Goal: Task Accomplishment & Management: Manage account settings

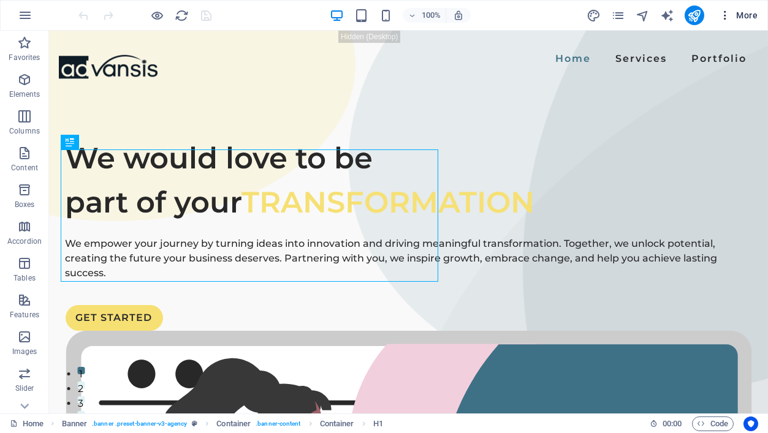
click at [726, 16] on icon "button" at bounding box center [725, 15] width 12 height 12
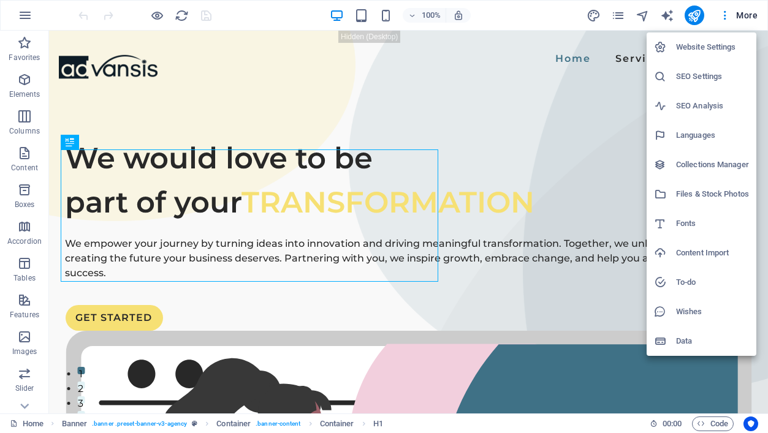
click at [694, 49] on h6 "Website Settings" at bounding box center [712, 47] width 73 height 15
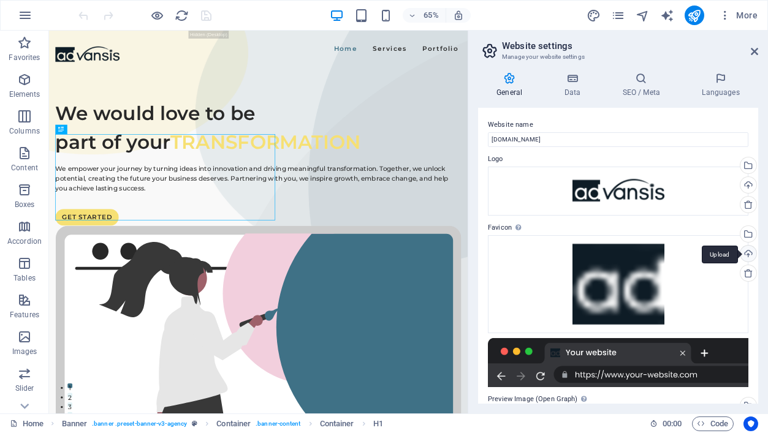
click at [746, 253] on div "Upload" at bounding box center [747, 255] width 18 height 18
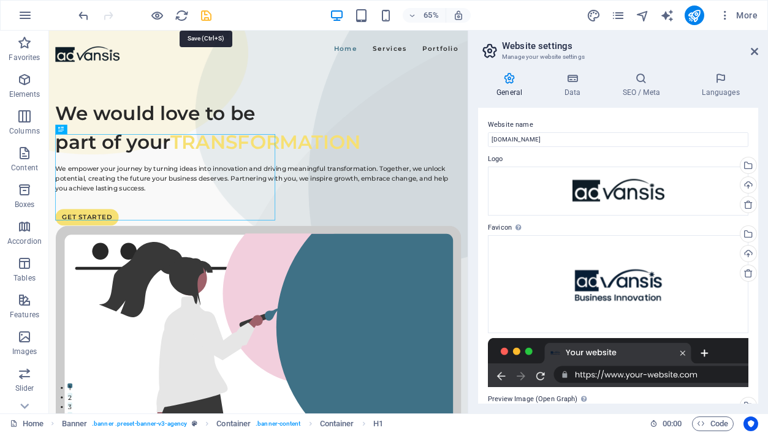
click at [206, 13] on icon "save" at bounding box center [207, 16] width 14 height 14
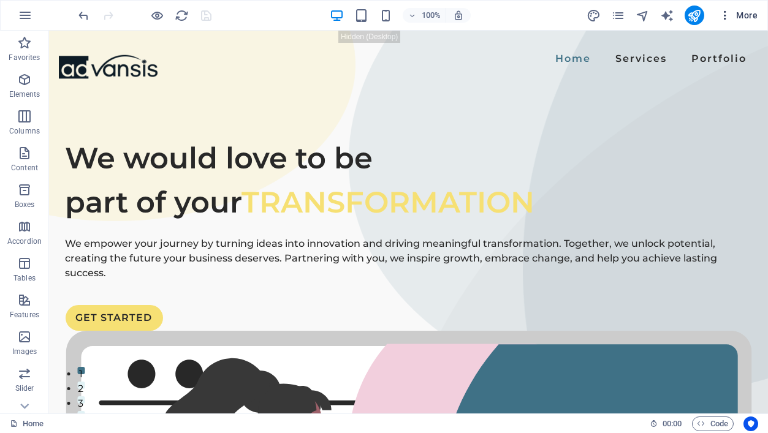
click at [726, 15] on icon "button" at bounding box center [725, 15] width 12 height 12
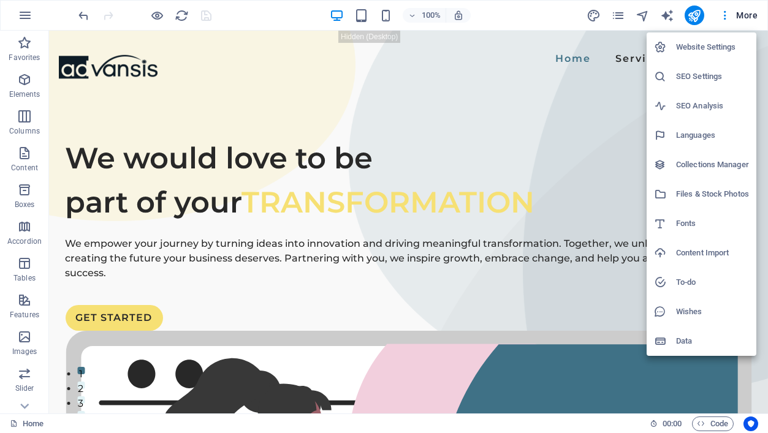
click at [694, 46] on h6 "Website Settings" at bounding box center [712, 47] width 73 height 15
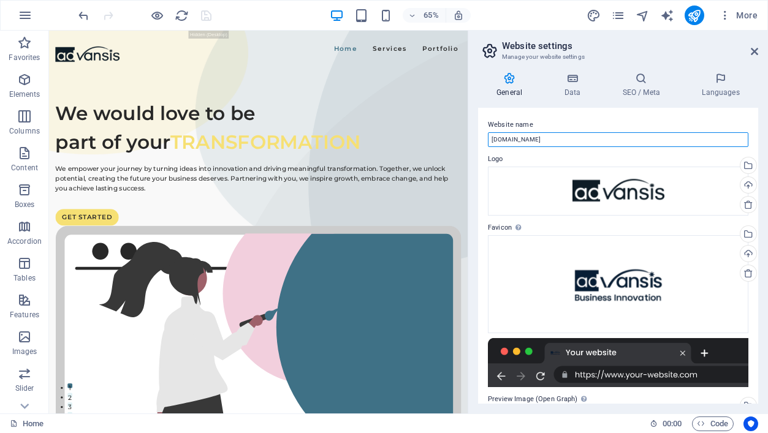
click at [544, 143] on input "[DOMAIN_NAME]" at bounding box center [618, 139] width 261 height 15
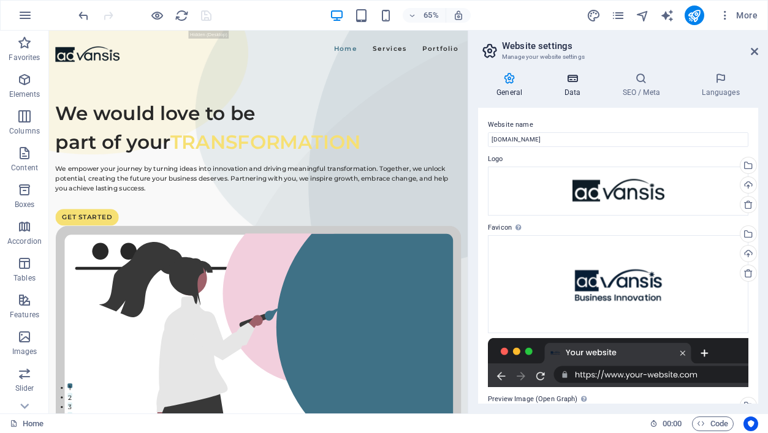
click at [573, 81] on icon at bounding box center [572, 78] width 53 height 12
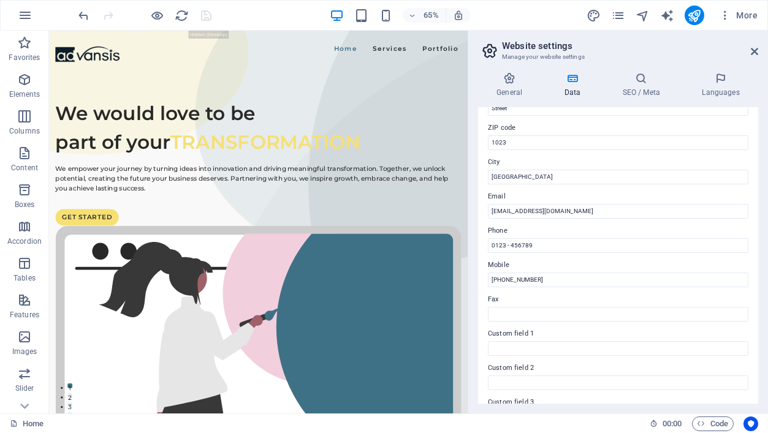
scroll to position [162, 0]
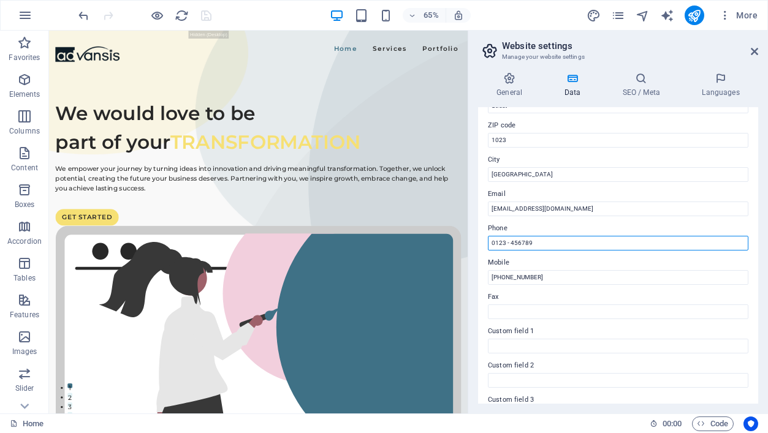
drag, startPoint x: 543, startPoint y: 242, endPoint x: 479, endPoint y: 245, distance: 63.9
click at [479, 245] on div "Contact data for this website. This can be used everywhere on the website and w…" at bounding box center [618, 256] width 280 height 296
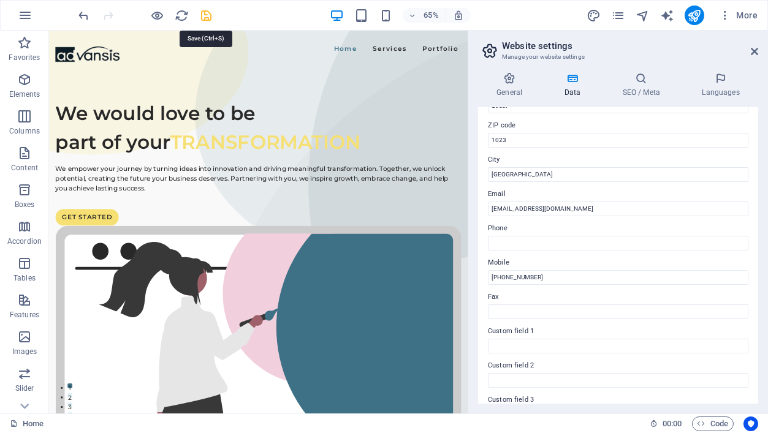
click at [207, 11] on icon "save" at bounding box center [207, 16] width 14 height 14
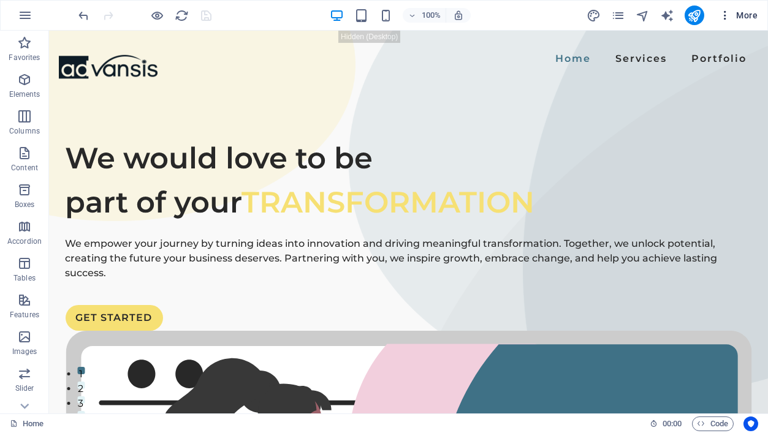
click at [725, 10] on icon "button" at bounding box center [725, 15] width 12 height 12
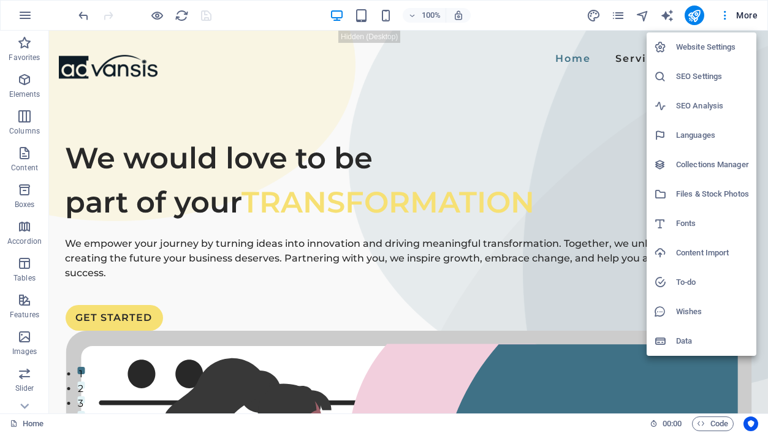
click at [724, 45] on h6 "Website Settings" at bounding box center [712, 47] width 73 height 15
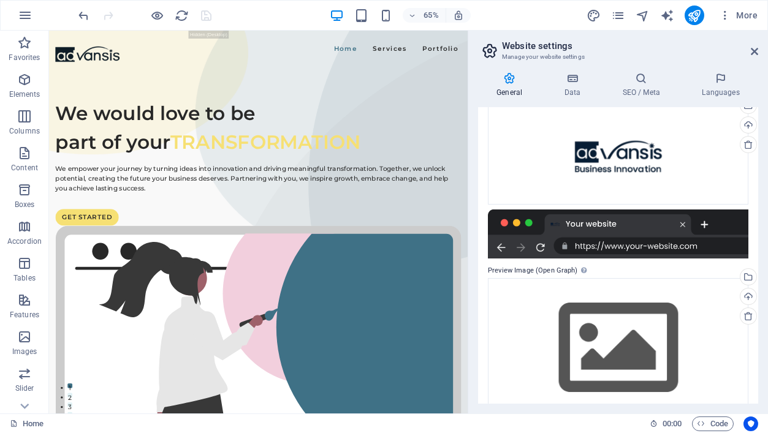
scroll to position [153, 0]
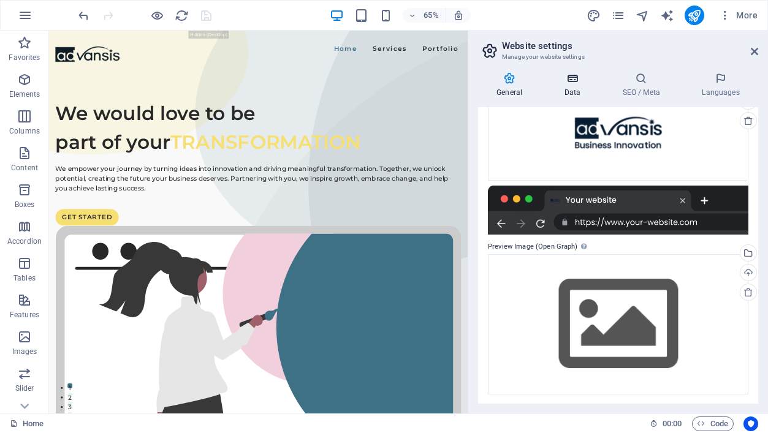
click at [576, 81] on icon at bounding box center [572, 78] width 53 height 12
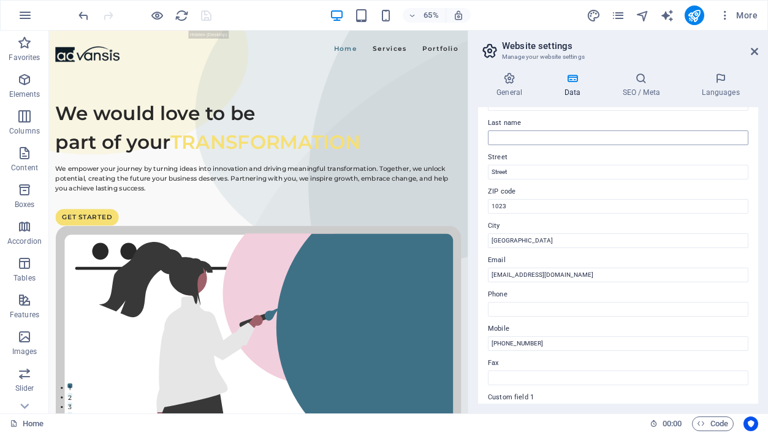
scroll to position [0, 0]
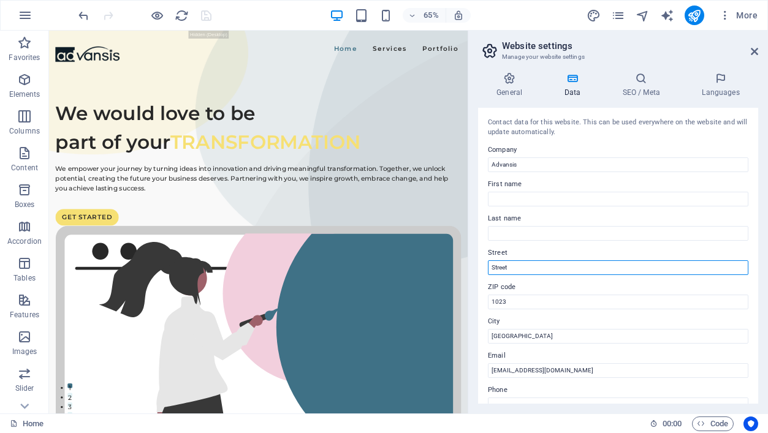
drag, startPoint x: 546, startPoint y: 266, endPoint x: 486, endPoint y: 268, distance: 60.1
click at [486, 268] on div "Contact data for this website. This can be used everywhere on the website and w…" at bounding box center [618, 256] width 280 height 296
type input "M. Gjollesha"
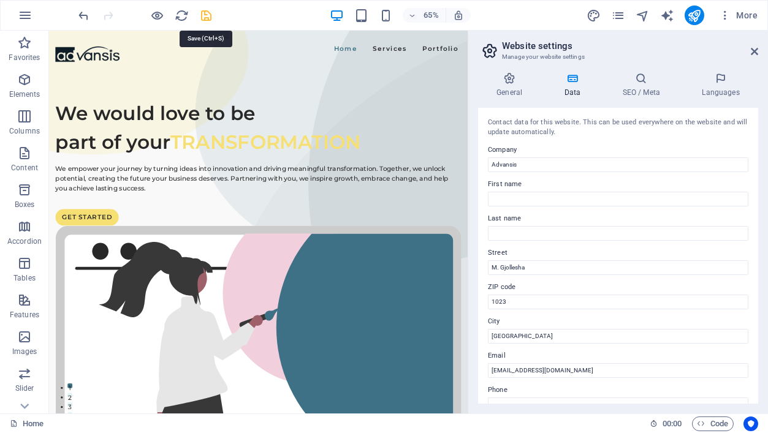
click at [207, 13] on icon "save" at bounding box center [207, 16] width 14 height 14
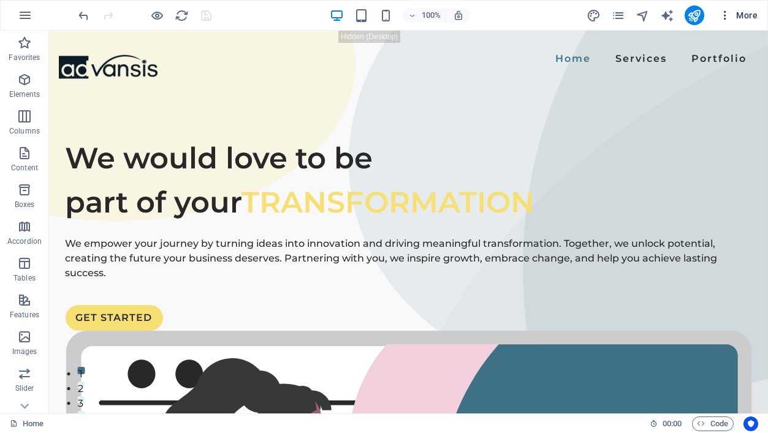
click at [727, 16] on icon "button" at bounding box center [725, 15] width 12 height 12
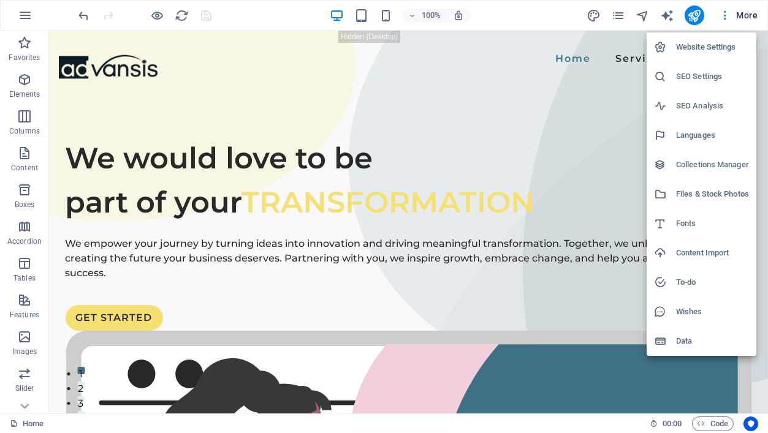
click at [707, 45] on h6 "Website Settings" at bounding box center [712, 47] width 73 height 15
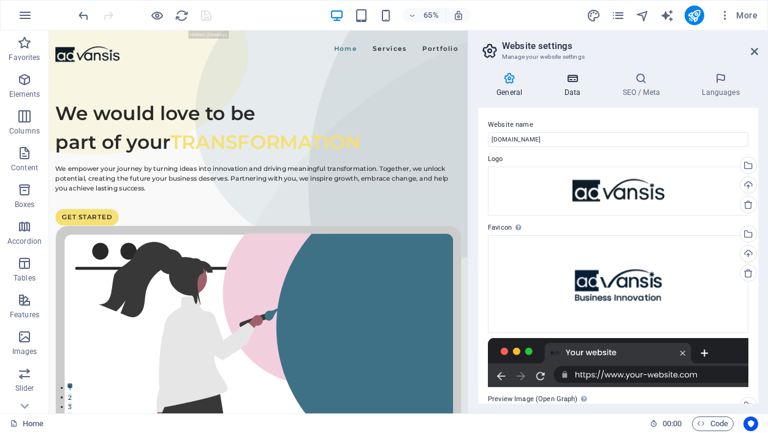
click at [575, 78] on icon at bounding box center [572, 78] width 53 height 12
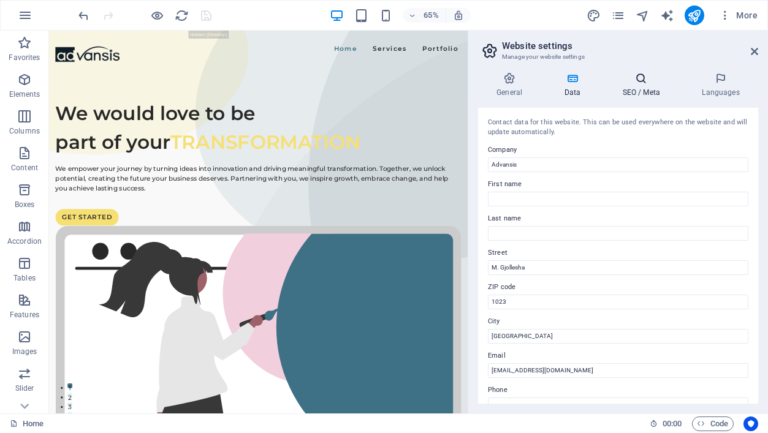
click at [644, 78] on icon at bounding box center [641, 78] width 75 height 12
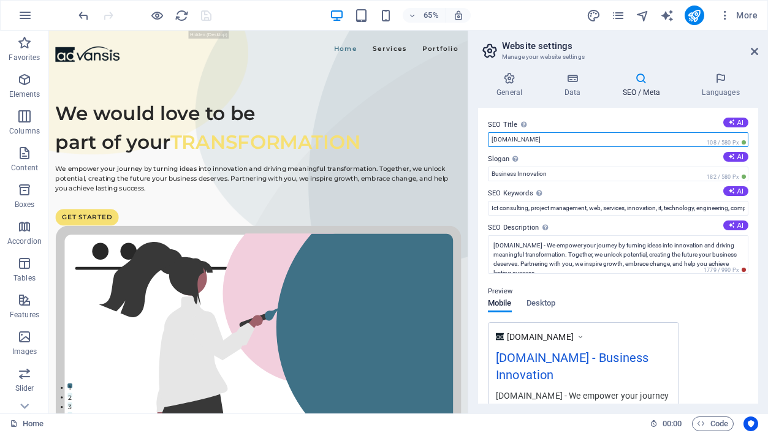
click at [540, 137] on input "[DOMAIN_NAME]" at bounding box center [618, 139] width 261 height 15
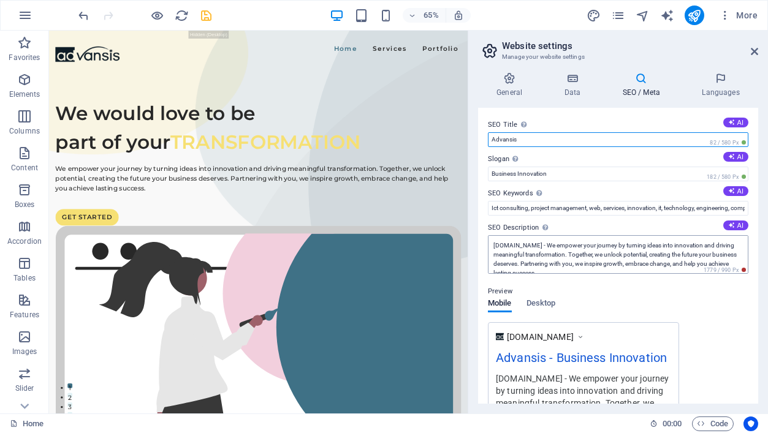
scroll to position [9, 0]
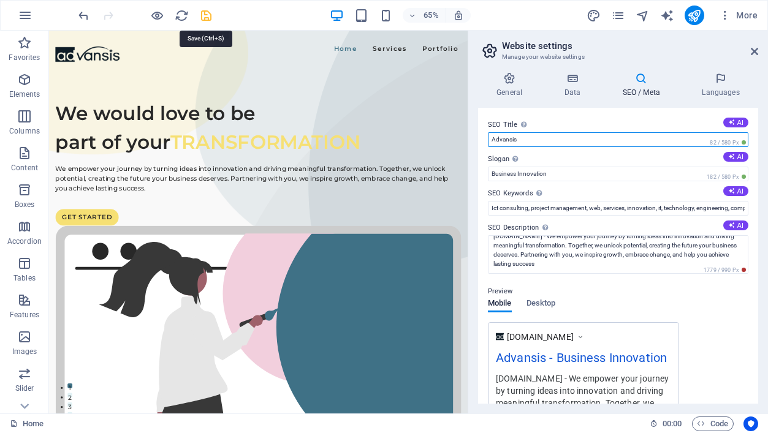
type input "Advansis"
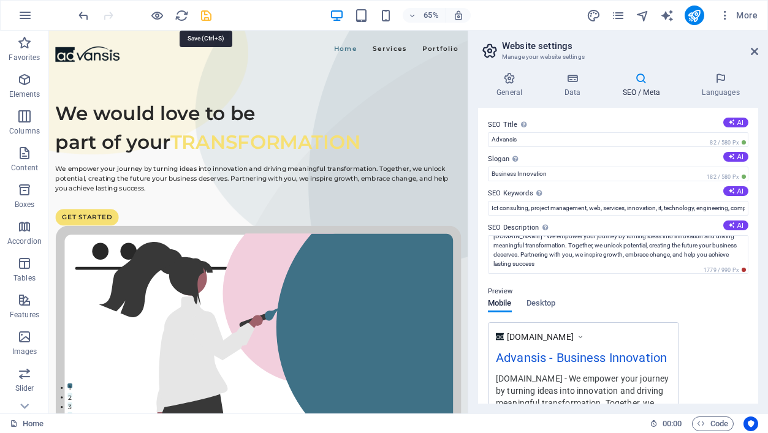
click at [206, 13] on icon "save" at bounding box center [207, 16] width 14 height 14
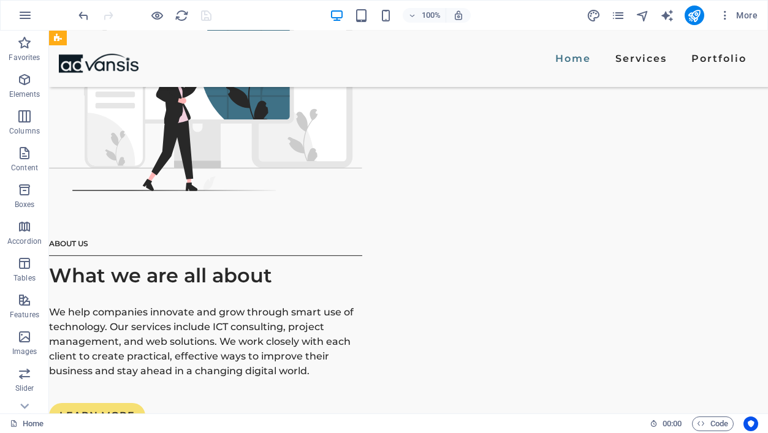
scroll to position [1671, 0]
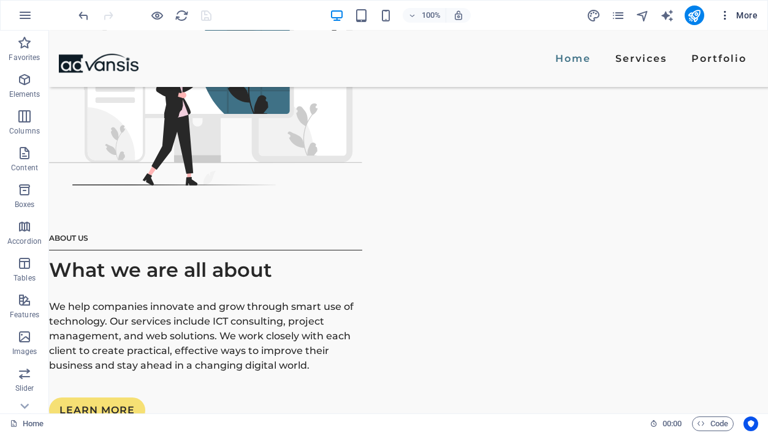
click at [728, 12] on icon "button" at bounding box center [725, 15] width 12 height 12
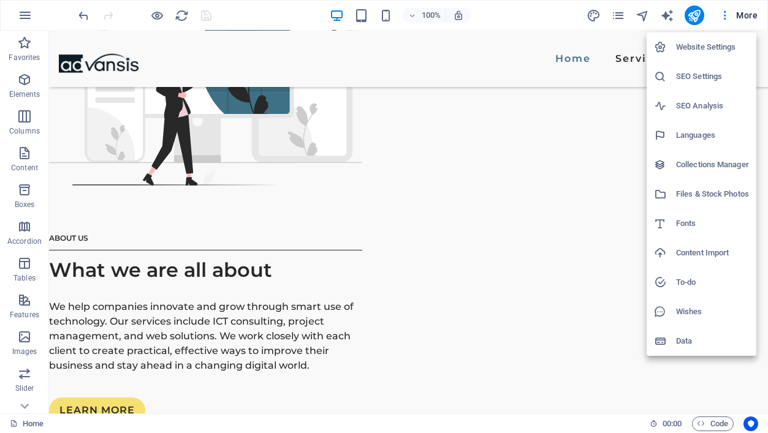
click at [621, 13] on div at bounding box center [384, 216] width 768 height 433
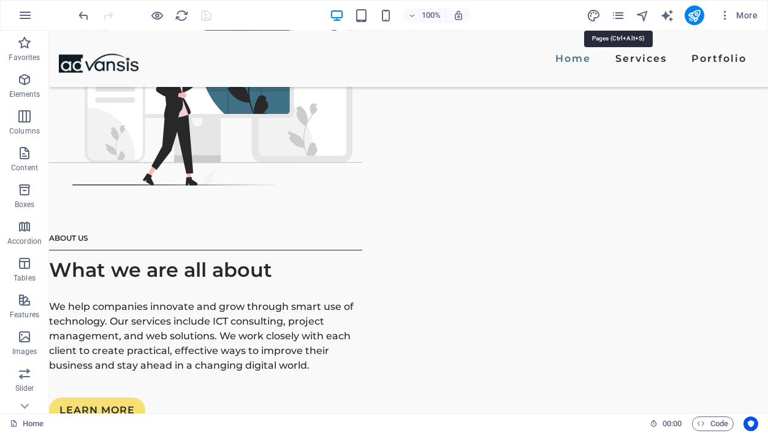
click at [621, 13] on icon "pages" at bounding box center [618, 16] width 14 height 14
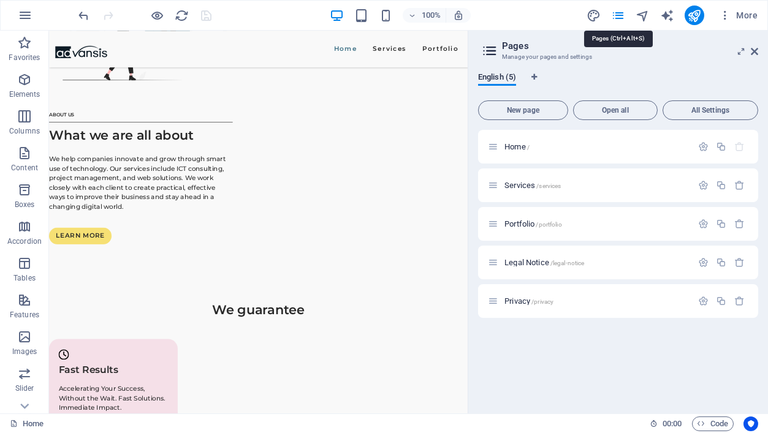
scroll to position [1755, 0]
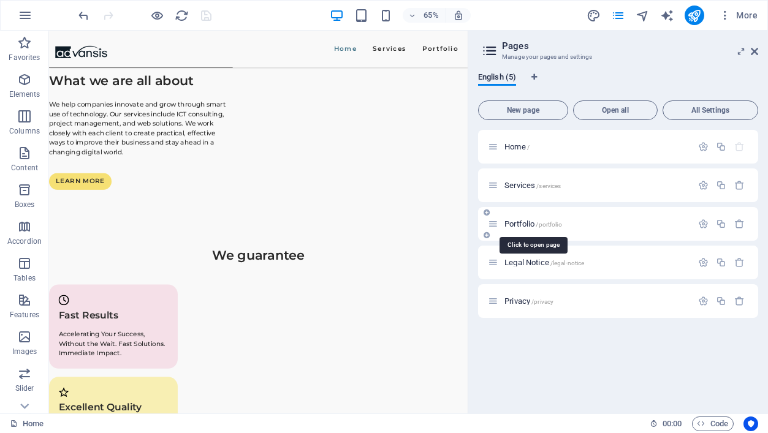
click at [517, 223] on span "Portfolio /portfolio" at bounding box center [534, 223] width 58 height 9
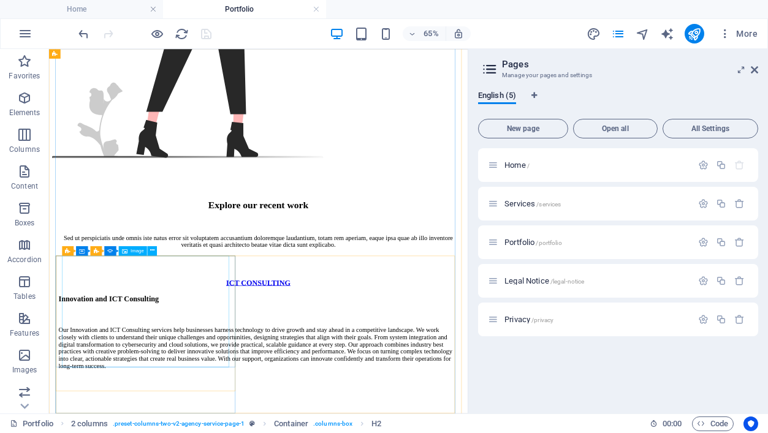
scroll to position [739, 0]
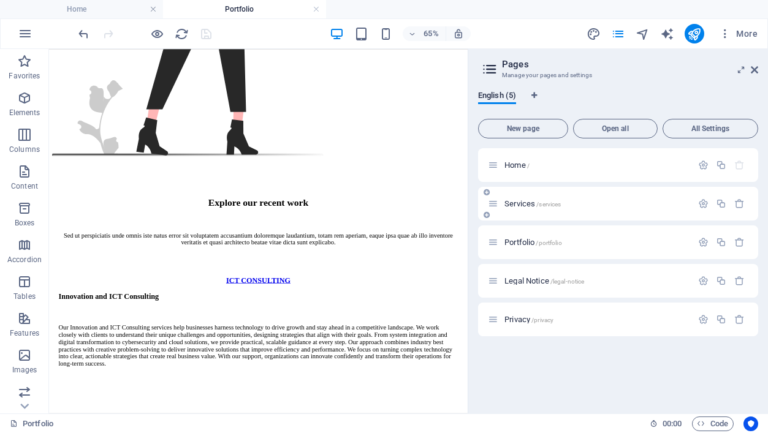
click at [518, 202] on span "Services /services" at bounding box center [533, 203] width 56 height 9
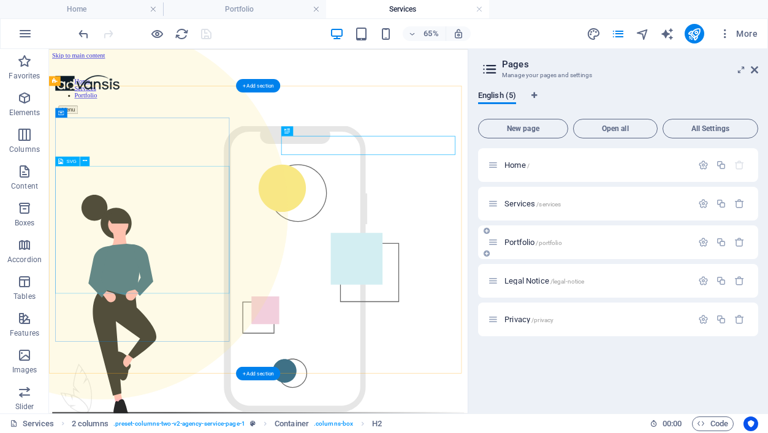
scroll to position [0, 0]
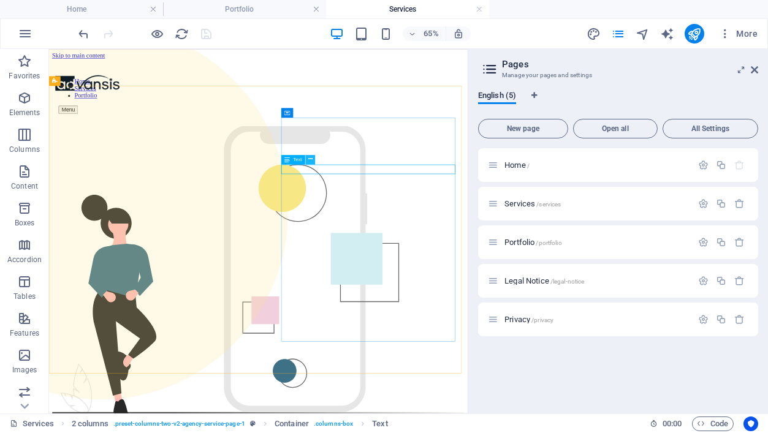
click at [311, 160] on icon at bounding box center [310, 160] width 4 height 9
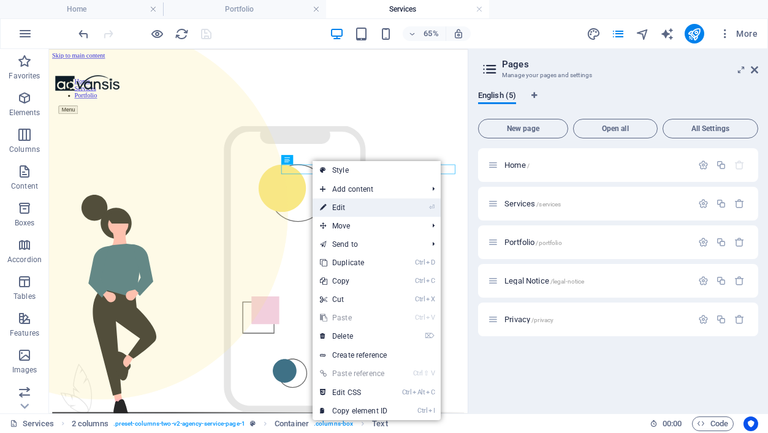
click at [361, 204] on link "⏎ Edit" at bounding box center [354, 208] width 82 height 18
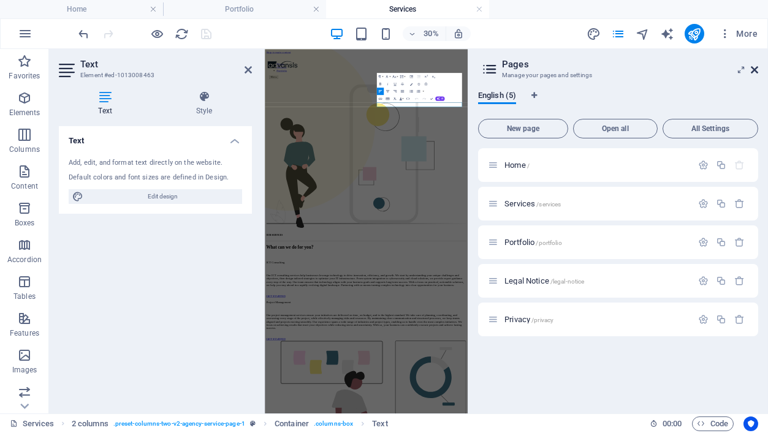
drag, startPoint x: 757, startPoint y: 68, endPoint x: 586, endPoint y: 36, distance: 173.5
click at [757, 68] on icon at bounding box center [754, 70] width 7 height 10
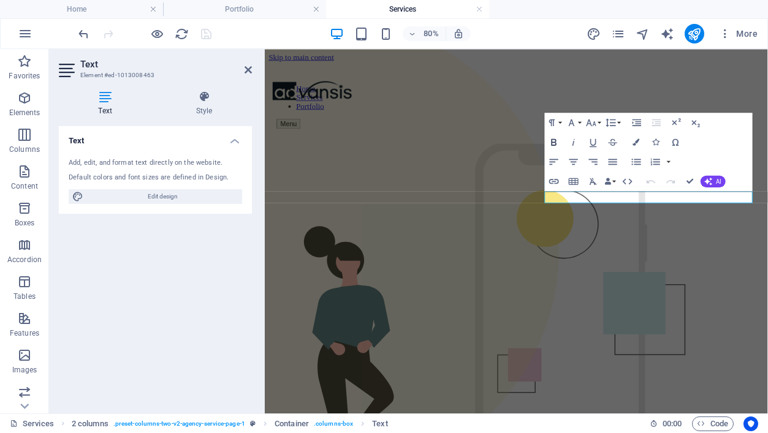
click at [549, 138] on icon "button" at bounding box center [554, 142] width 12 height 12
drag, startPoint x: 693, startPoint y: 232, endPoint x: 602, endPoint y: 238, distance: 91.6
click at [555, 147] on icon "button" at bounding box center [554, 142] width 12 height 12
click at [555, 140] on icon "button" at bounding box center [554, 142] width 12 height 12
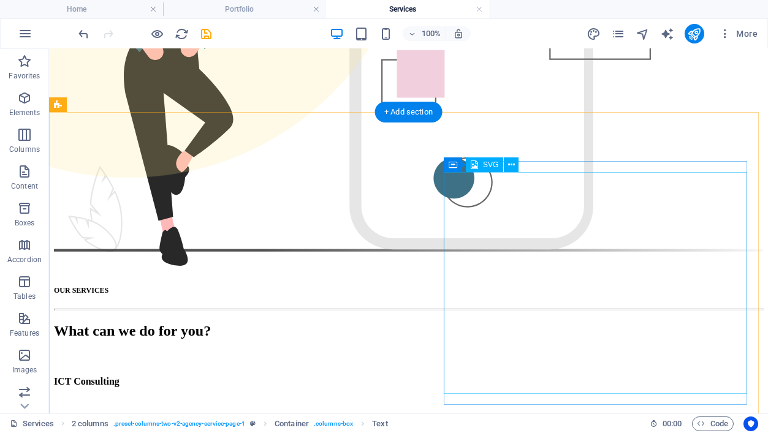
scroll to position [412, 0]
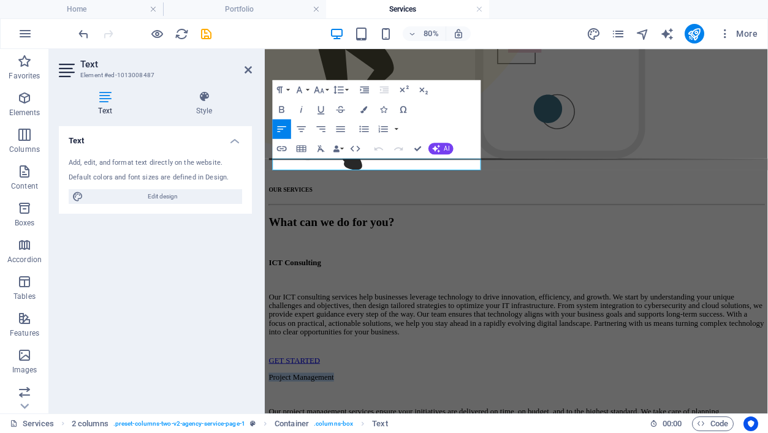
drag, startPoint x: 387, startPoint y: 191, endPoint x: 262, endPoint y: 191, distance: 125.1
click at [282, 109] on icon "button" at bounding box center [282, 110] width 12 height 12
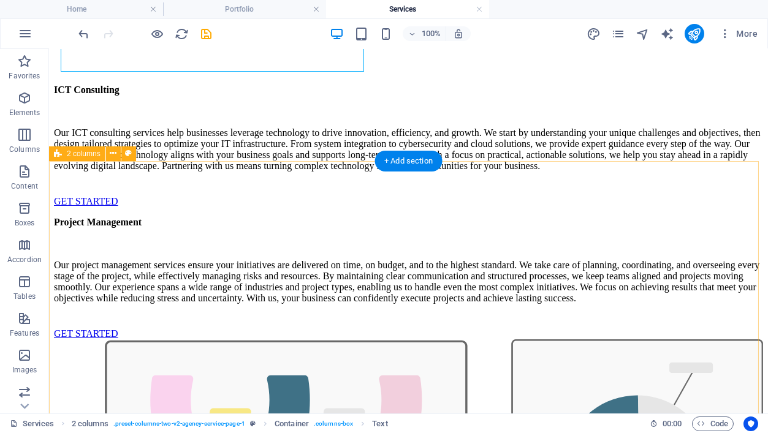
scroll to position [703, 0]
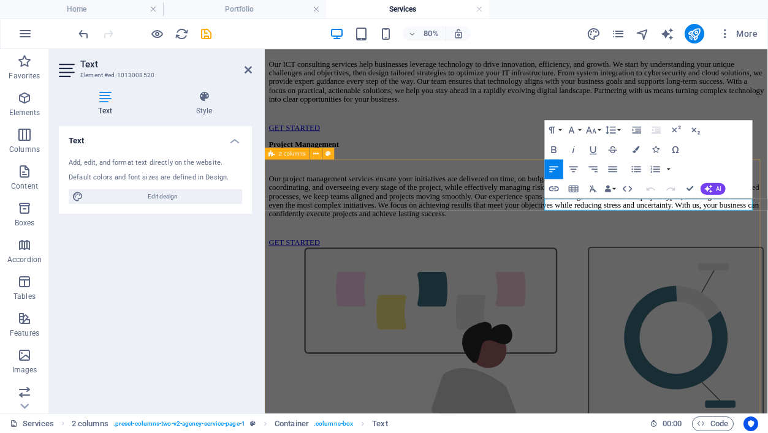
scroll to position [733, 0]
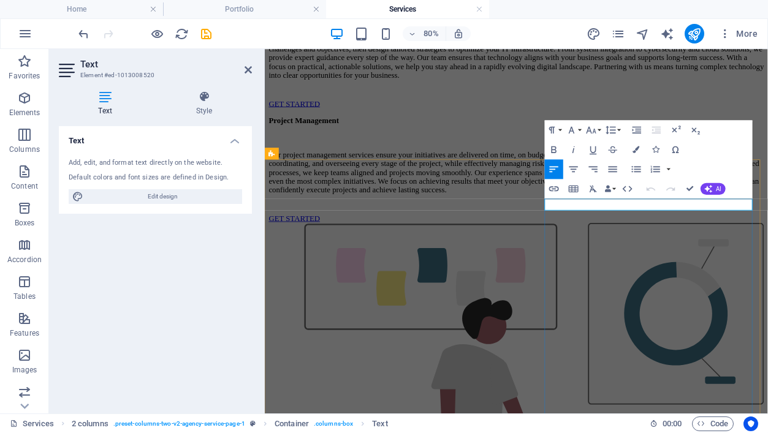
drag, startPoint x: 776, startPoint y: 246, endPoint x: 616, endPoint y: 240, distance: 160.1
click at [556, 147] on icon "button" at bounding box center [554, 150] width 6 height 7
click at [566, 176] on div "Project Management Our project management services ensure your initiatives are …" at bounding box center [578, 418] width 619 height 590
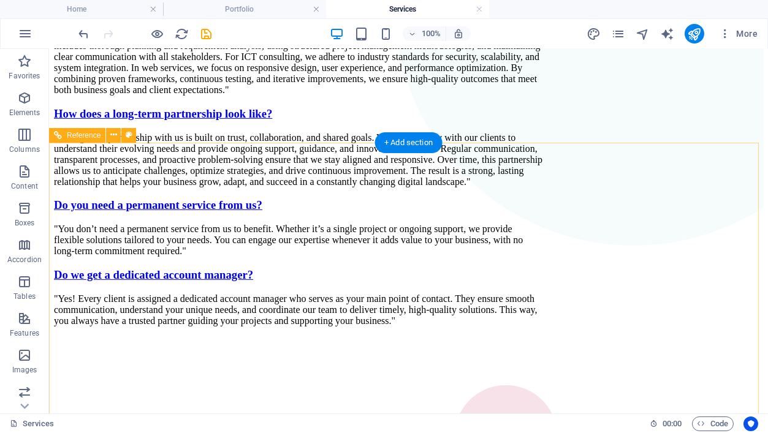
scroll to position [2500, 0]
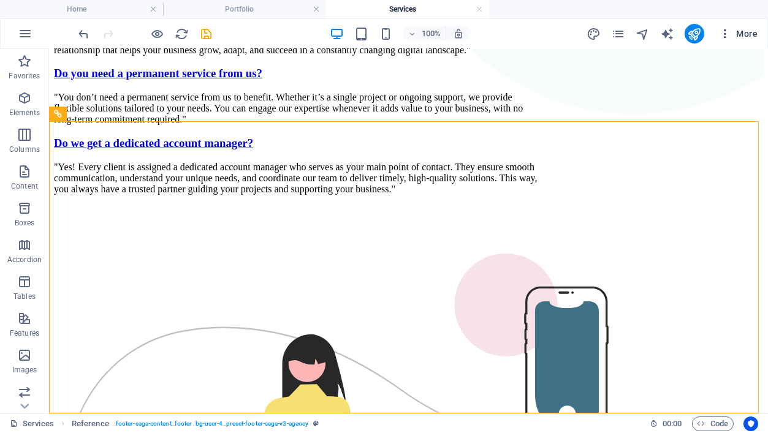
click at [725, 32] on icon "button" at bounding box center [725, 34] width 12 height 12
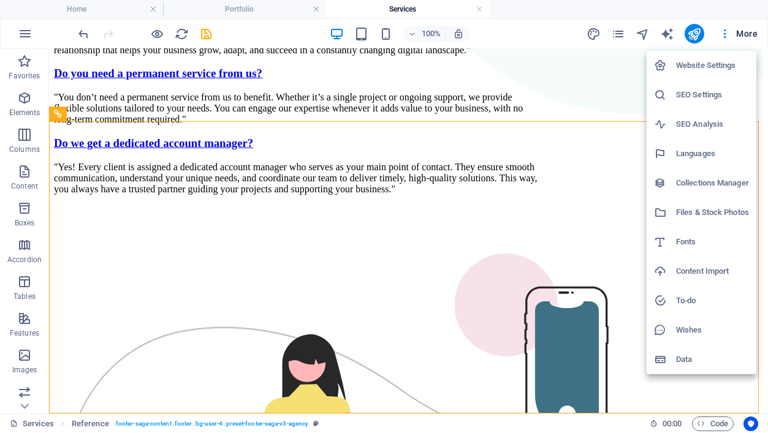
click at [706, 180] on h6 "Collections Manager" at bounding box center [712, 183] width 73 height 15
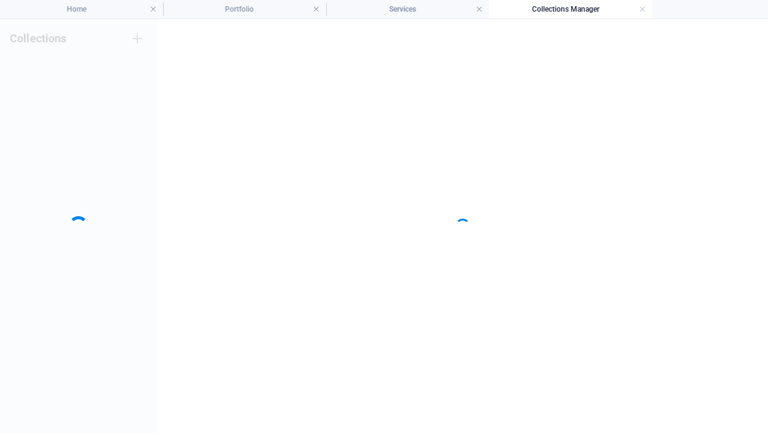
scroll to position [0, 0]
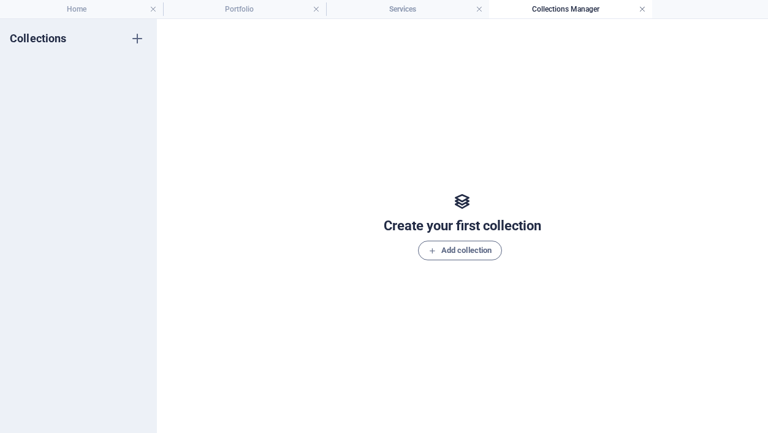
click at [642, 8] on link at bounding box center [642, 10] width 7 height 12
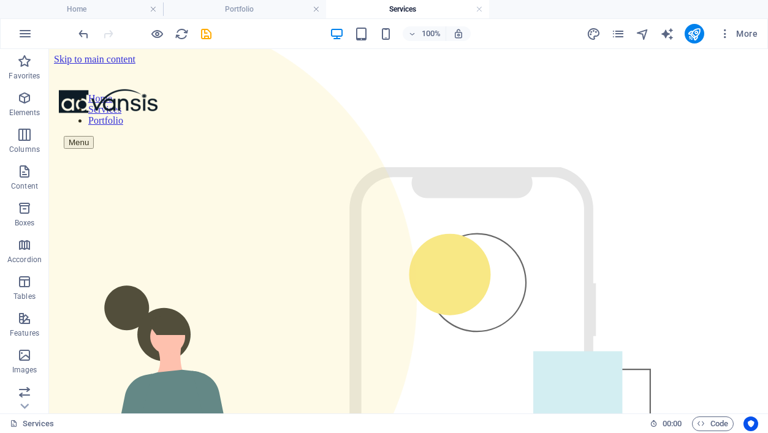
scroll to position [2450, 0]
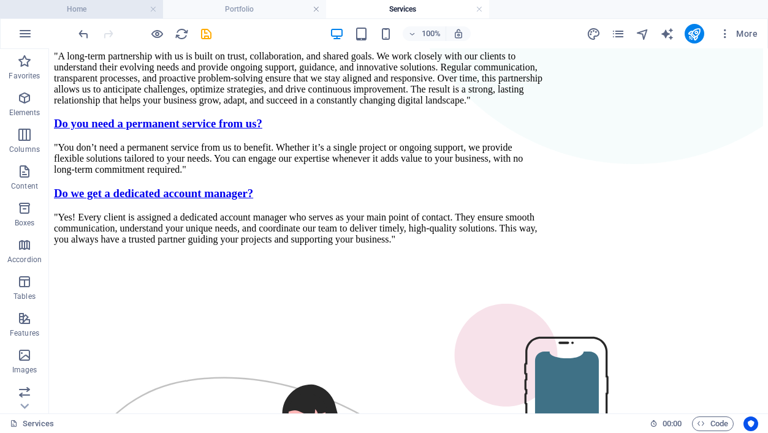
click at [107, 8] on h4 "Home" at bounding box center [81, 8] width 163 height 13
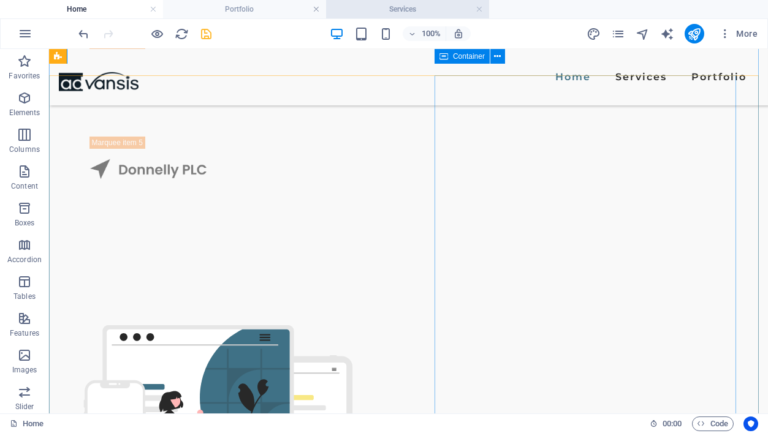
scroll to position [1343, 0]
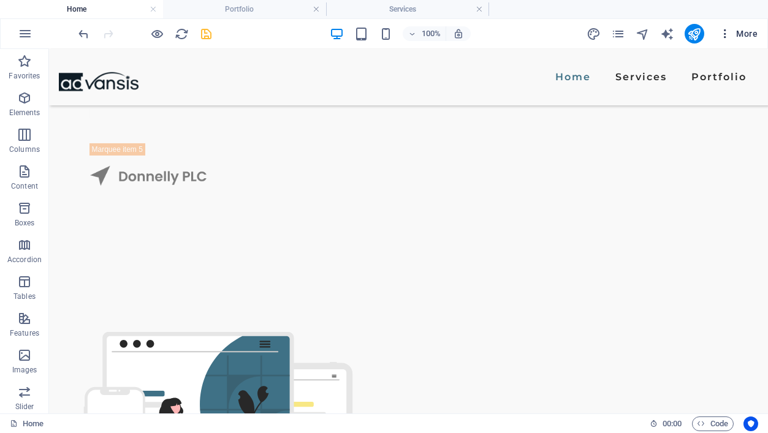
click at [725, 32] on icon "button" at bounding box center [725, 34] width 12 height 12
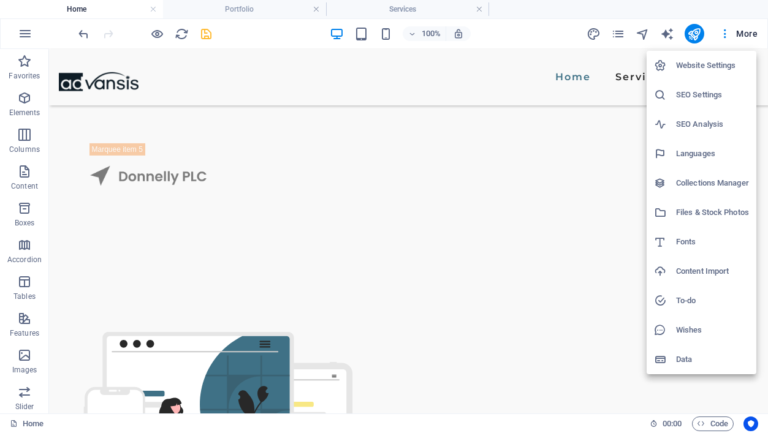
click at [623, 32] on div at bounding box center [384, 216] width 768 height 433
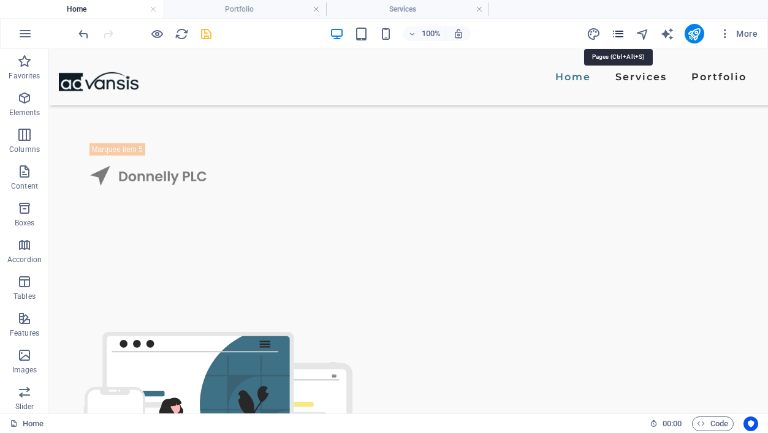
click at [614, 36] on icon "pages" at bounding box center [618, 34] width 14 height 14
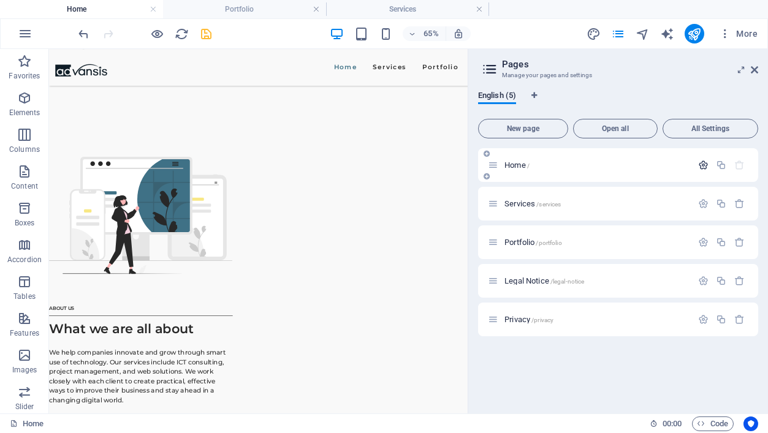
click at [703, 164] on icon "button" at bounding box center [703, 165] width 10 height 10
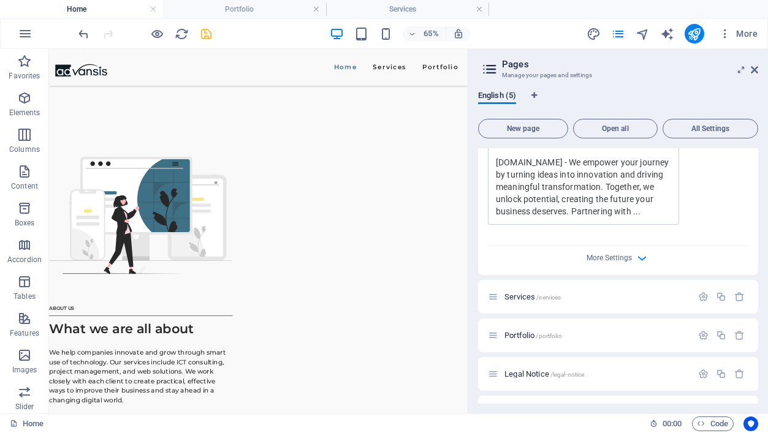
scroll to position [413, 0]
click at [641, 258] on icon "button" at bounding box center [643, 258] width 14 height 14
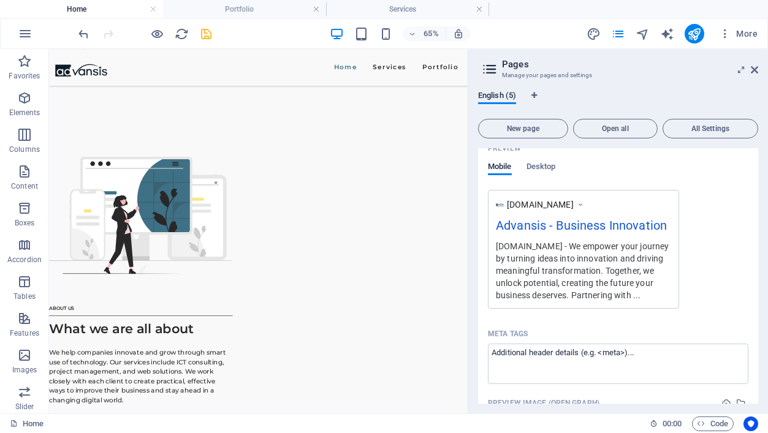
scroll to position [322, 0]
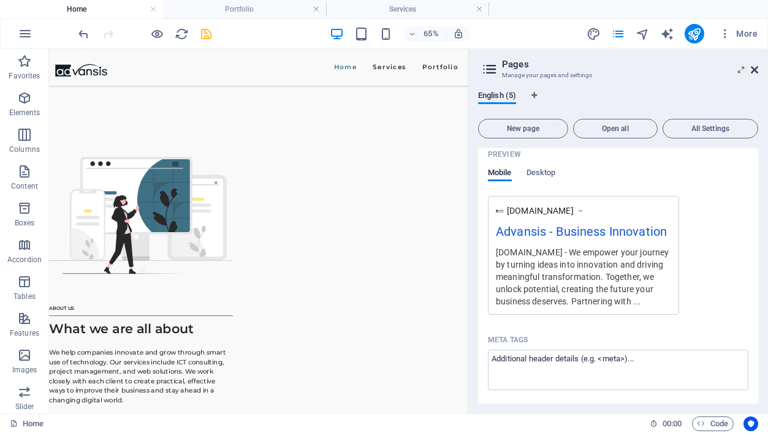
click at [753, 67] on icon at bounding box center [754, 70] width 7 height 10
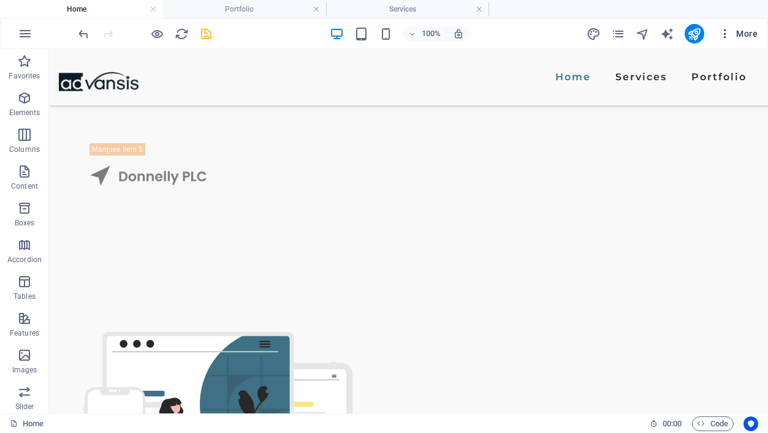
click at [725, 31] on icon "button" at bounding box center [725, 34] width 12 height 12
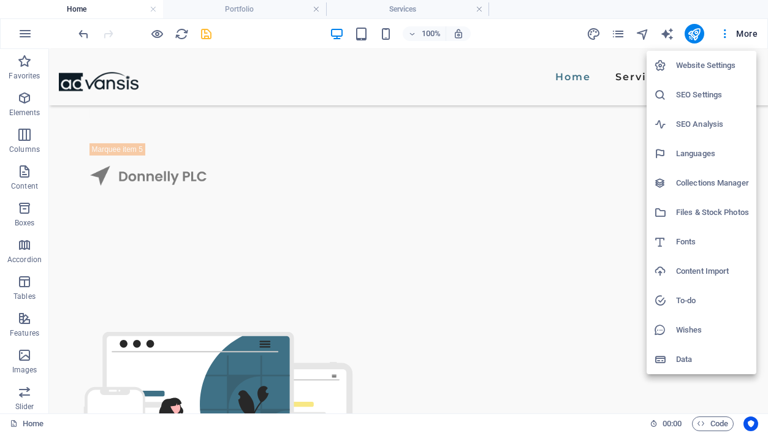
click at [704, 95] on h6 "SEO Settings" at bounding box center [712, 95] width 73 height 15
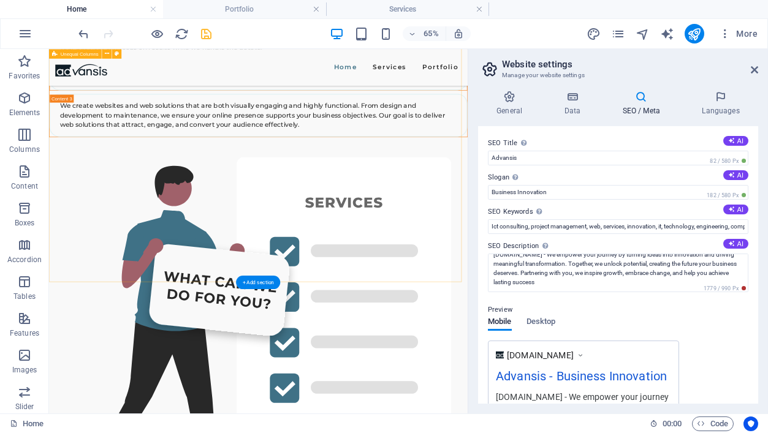
scroll to position [3023, 0]
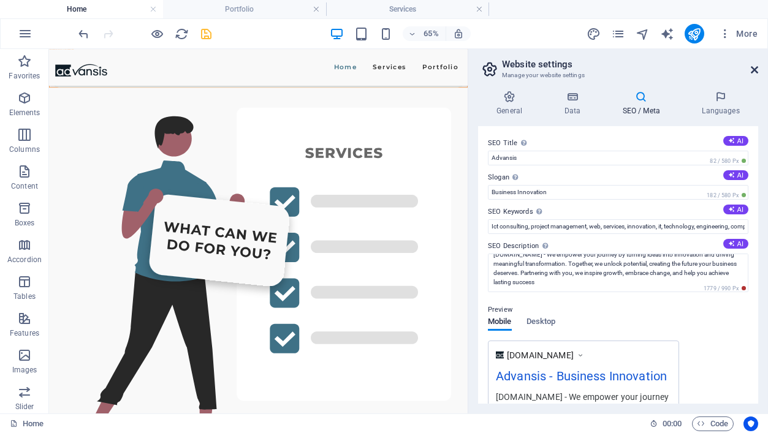
click at [755, 66] on icon at bounding box center [754, 70] width 7 height 10
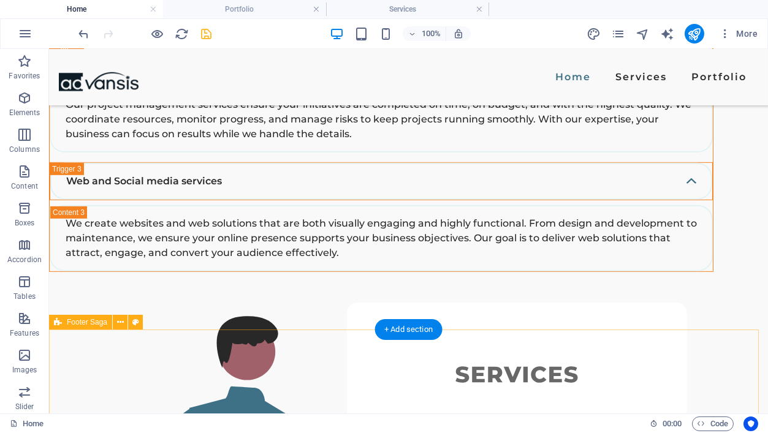
scroll to position [3102, 0]
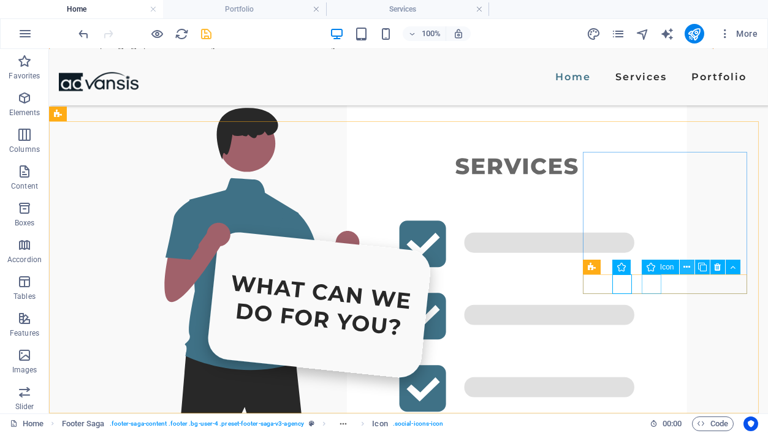
click at [689, 265] on icon at bounding box center [687, 267] width 7 height 13
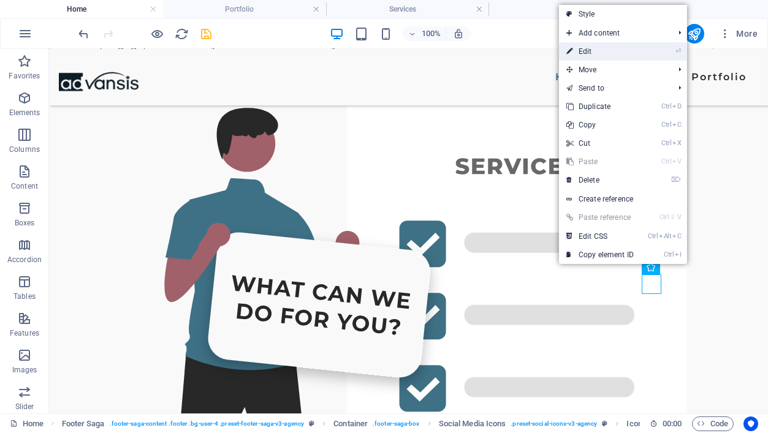
click at [603, 51] on link "⏎ Edit" at bounding box center [600, 51] width 82 height 18
select select "xMidYMid"
select select "px"
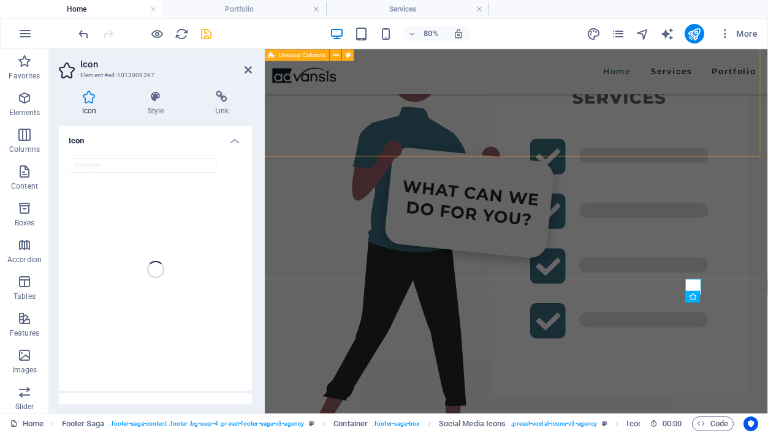
scroll to position [3045, 0]
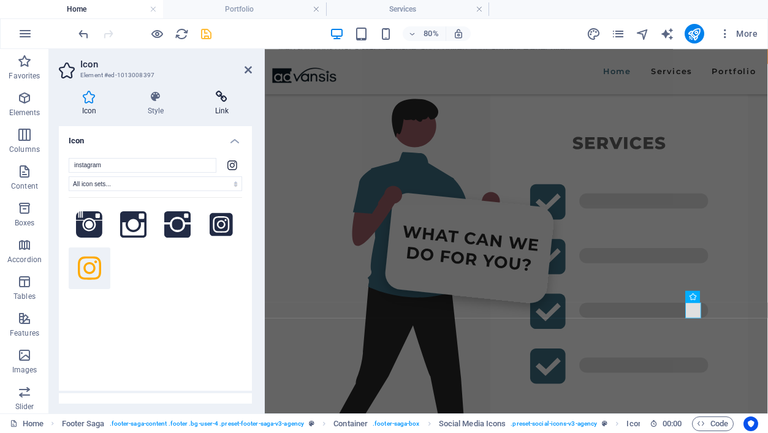
click at [223, 96] on icon at bounding box center [222, 97] width 60 height 12
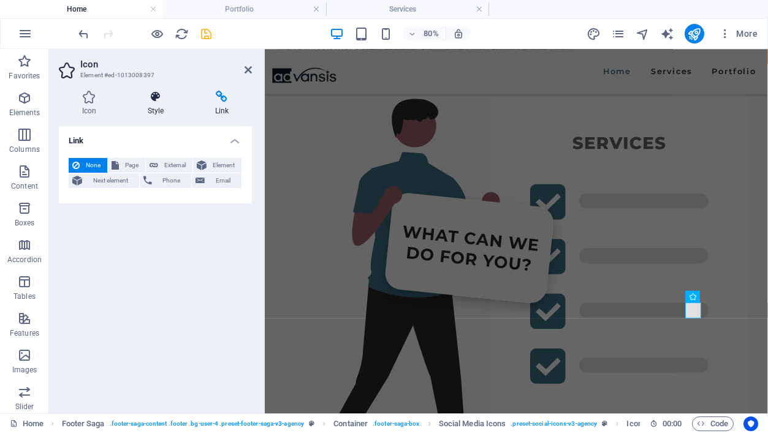
click at [157, 97] on icon at bounding box center [155, 97] width 63 height 12
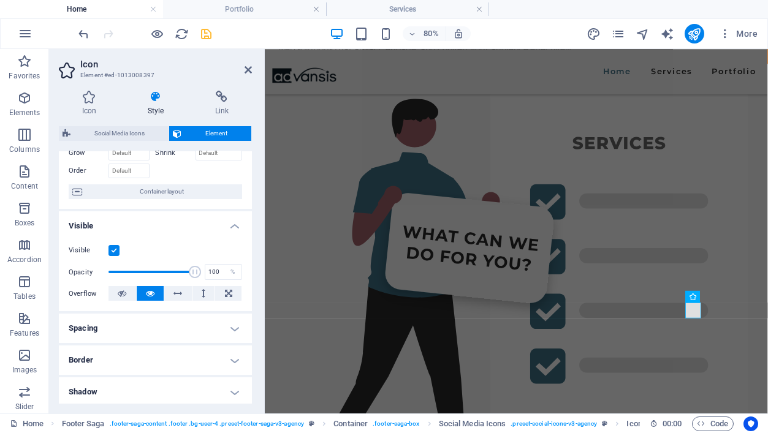
scroll to position [0, 0]
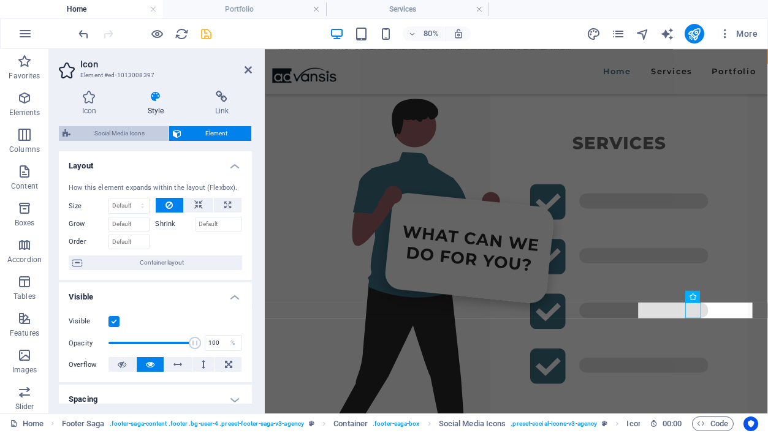
click at [120, 132] on span "Social Media Icons" at bounding box center [119, 133] width 91 height 15
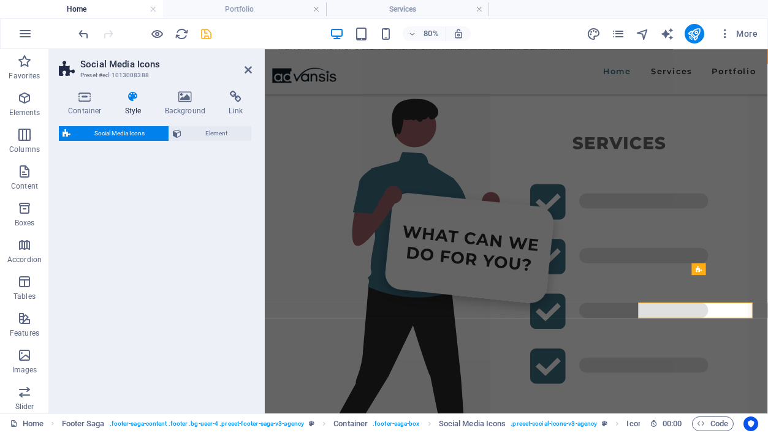
select select "rem"
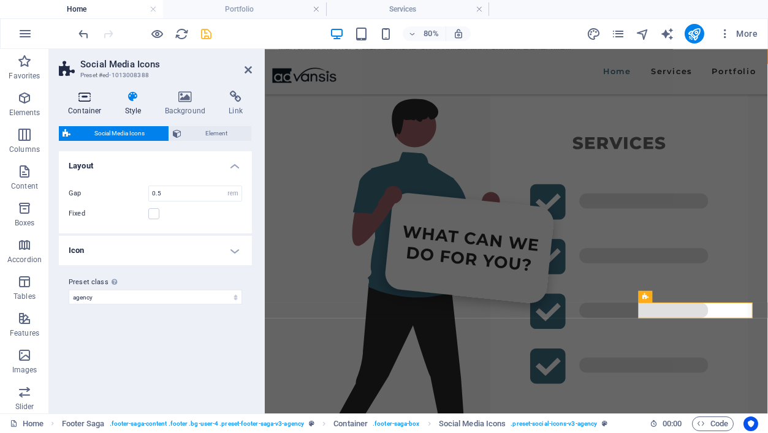
click at [88, 104] on h4 "Container" at bounding box center [87, 104] width 57 height 26
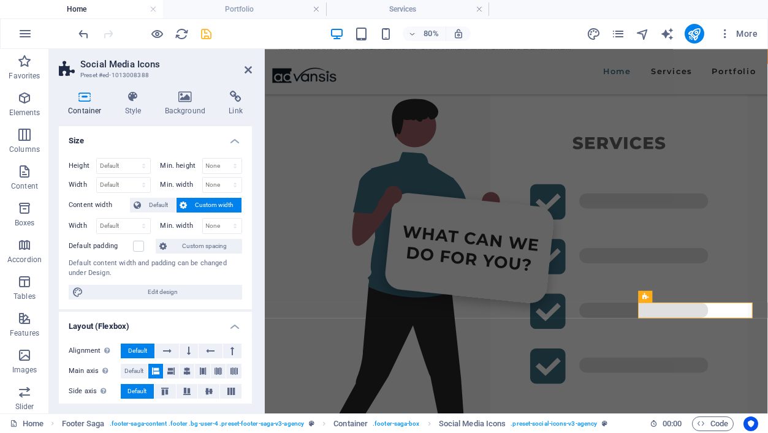
click at [223, 205] on span "Custom width" at bounding box center [214, 205] width 47 height 15
click at [218, 203] on span "Custom width" at bounding box center [214, 205] width 47 height 15
click at [153, 203] on span "Default" at bounding box center [159, 205] width 28 height 15
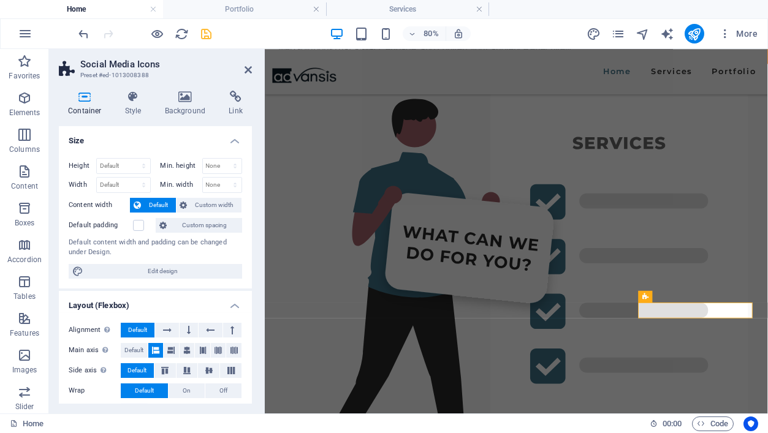
click at [153, 203] on span "Default" at bounding box center [159, 205] width 28 height 15
click at [207, 200] on span "Custom width" at bounding box center [214, 205] width 47 height 15
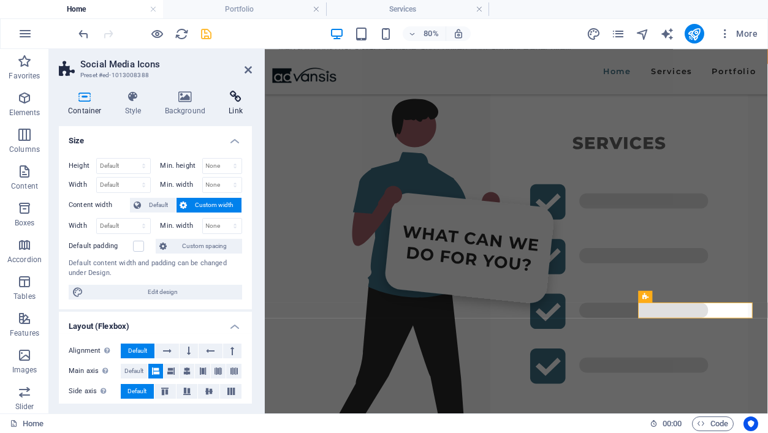
click at [237, 102] on icon at bounding box center [235, 97] width 32 height 12
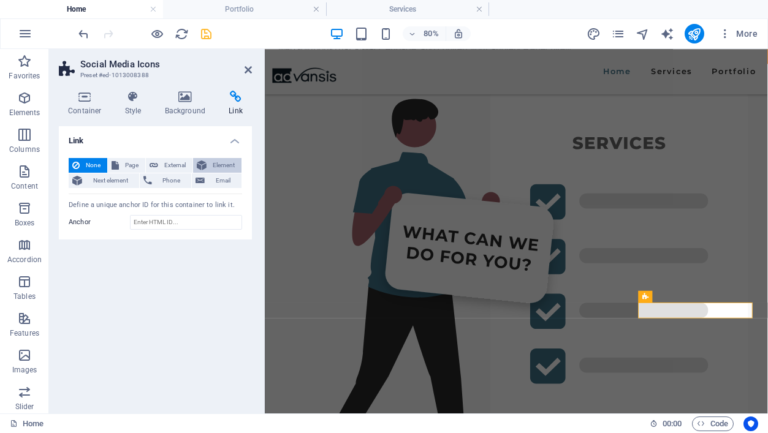
click at [226, 165] on span "Element" at bounding box center [224, 165] width 28 height 15
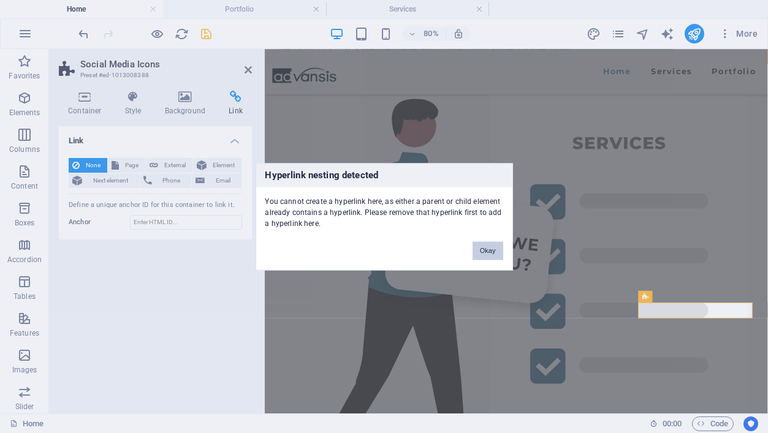
click at [487, 248] on button "Okay" at bounding box center [488, 251] width 31 height 18
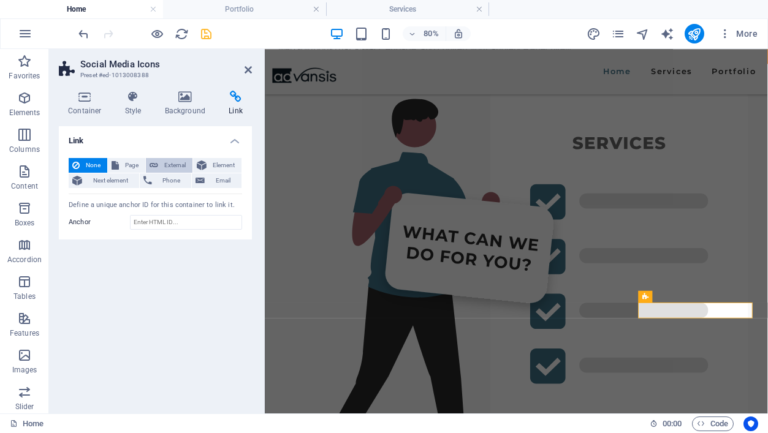
click at [170, 164] on span "External" at bounding box center [175, 165] width 27 height 15
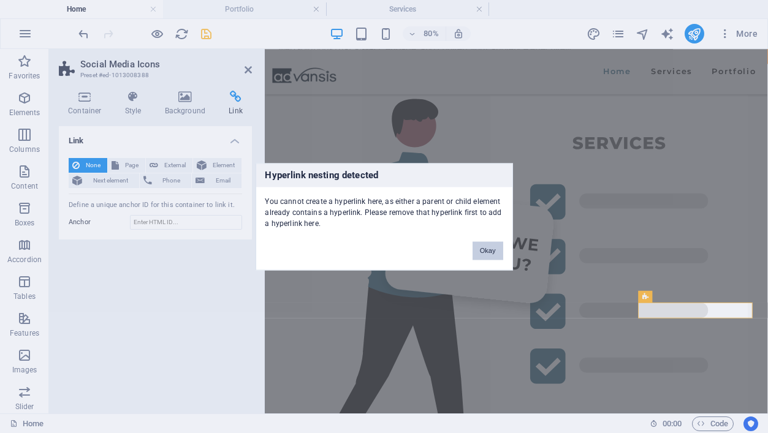
click at [492, 252] on button "Okay" at bounding box center [488, 251] width 31 height 18
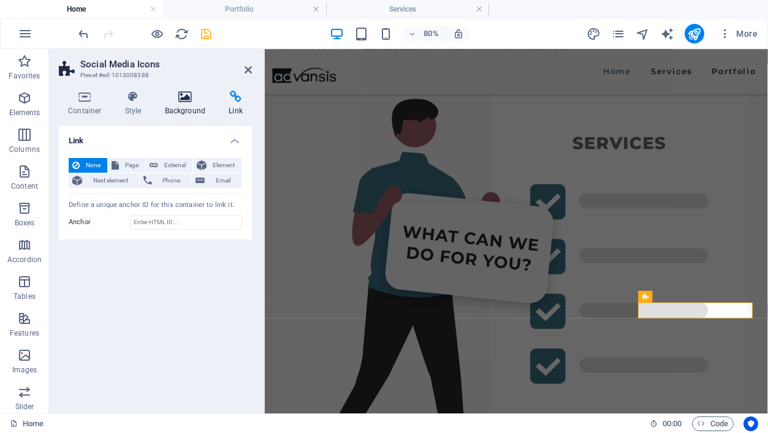
click at [187, 97] on icon at bounding box center [185, 97] width 59 height 12
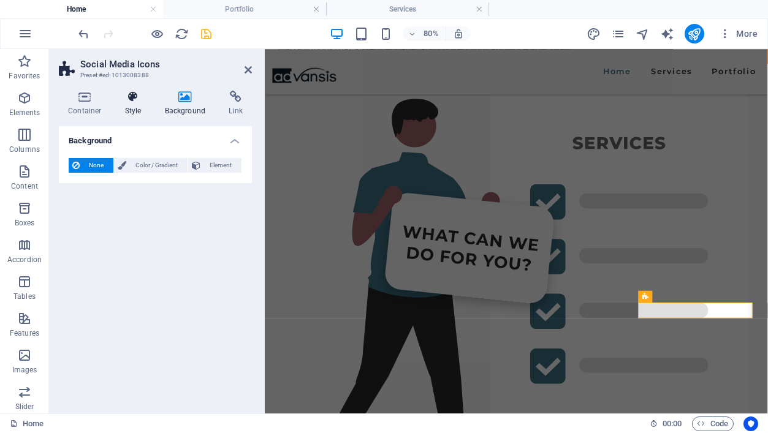
click at [132, 104] on h4 "Style" at bounding box center [136, 104] width 40 height 26
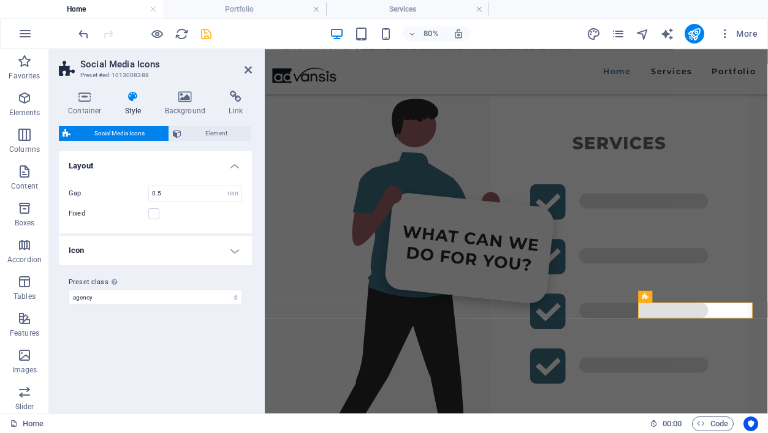
click at [237, 253] on h4 "Icon" at bounding box center [155, 250] width 193 height 29
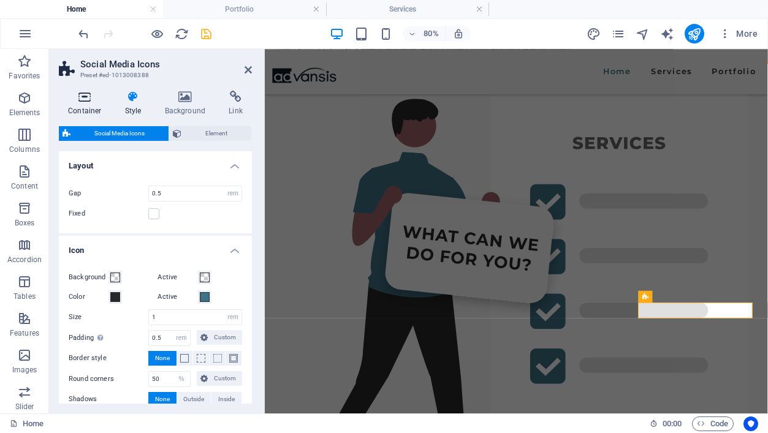
click at [85, 94] on icon at bounding box center [85, 97] width 52 height 12
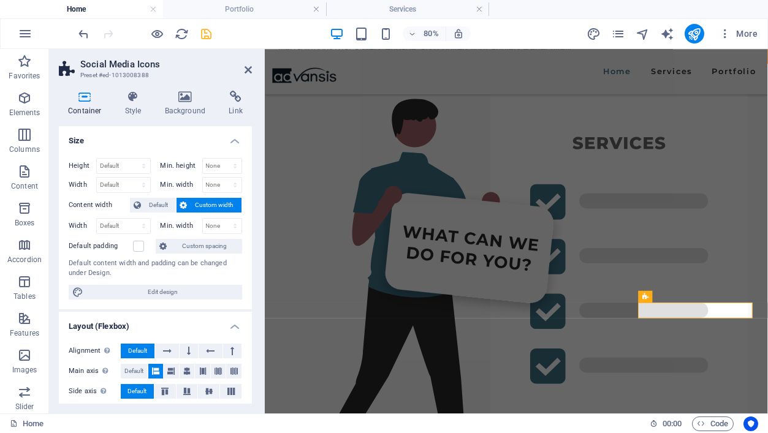
click at [85, 94] on icon at bounding box center [85, 97] width 52 height 12
click at [210, 32] on icon "save" at bounding box center [207, 34] width 14 height 14
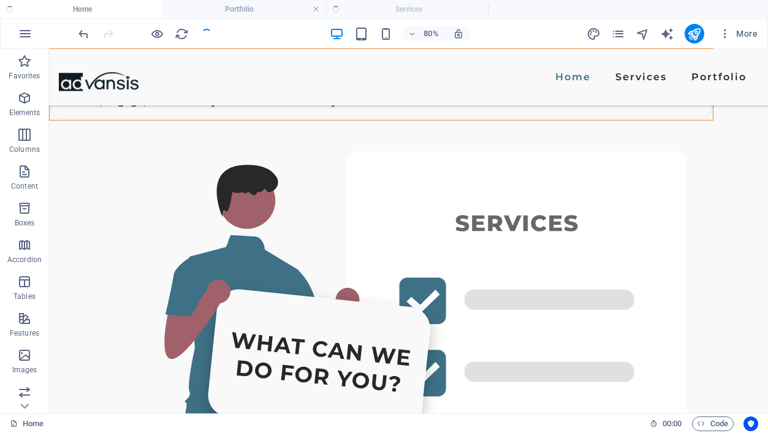
checkbox input "false"
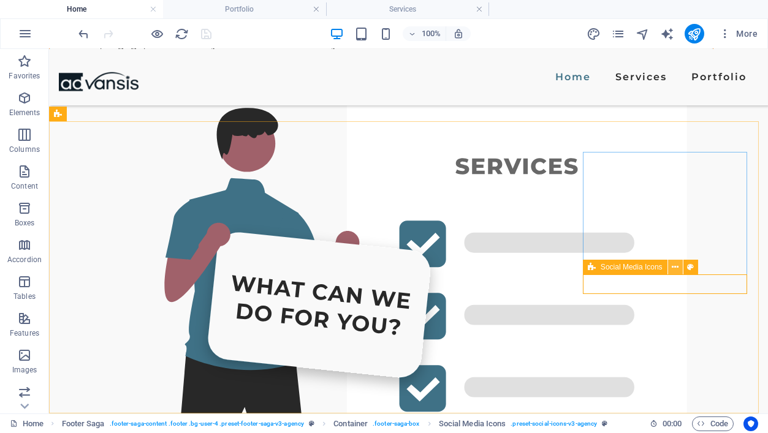
click at [670, 269] on button at bounding box center [675, 267] width 15 height 15
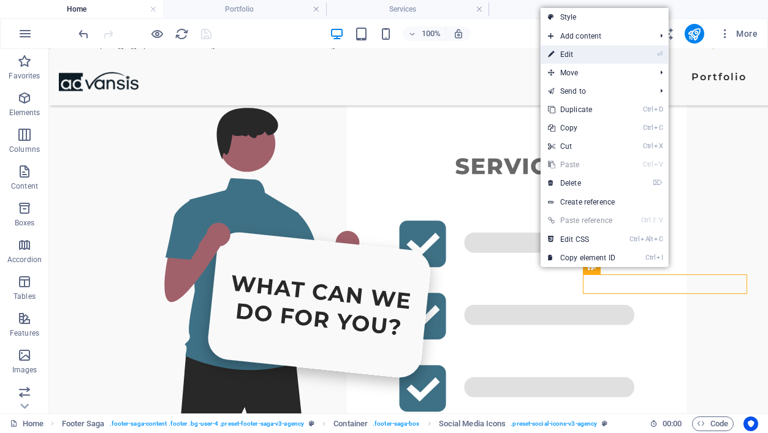
click at [574, 53] on link "⏎ Edit" at bounding box center [582, 54] width 82 height 18
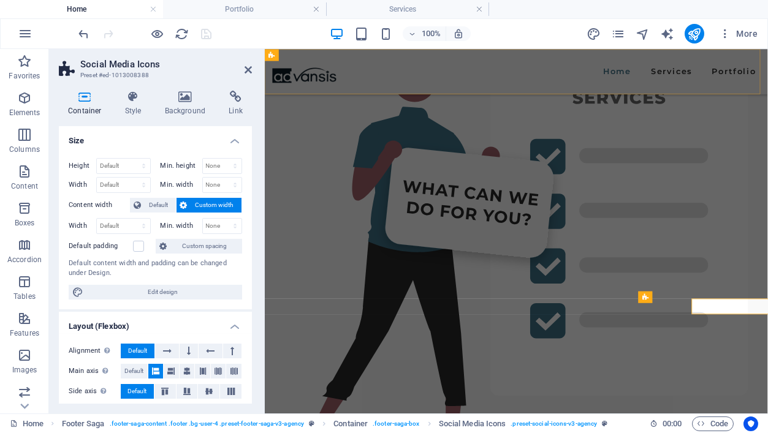
scroll to position [3045, 0]
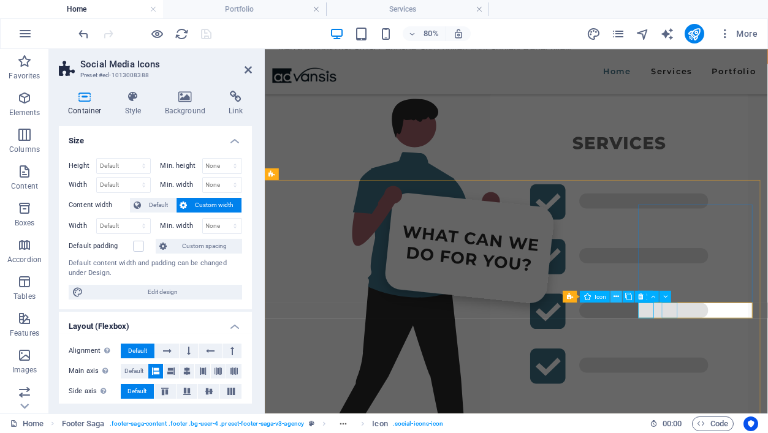
click at [619, 296] on button at bounding box center [617, 297] width 12 height 12
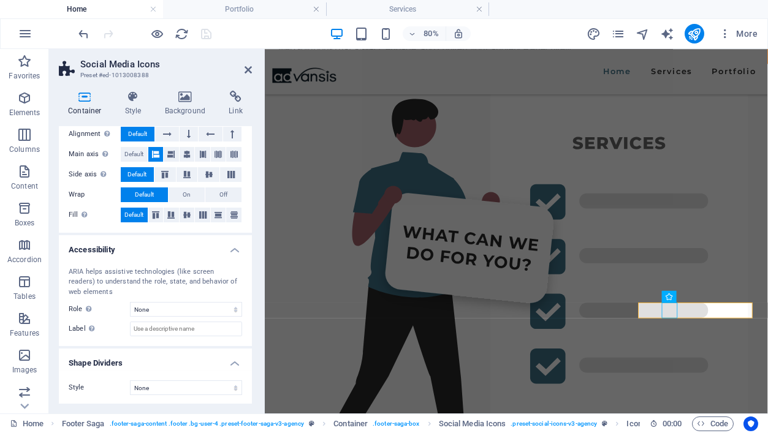
scroll to position [0, 0]
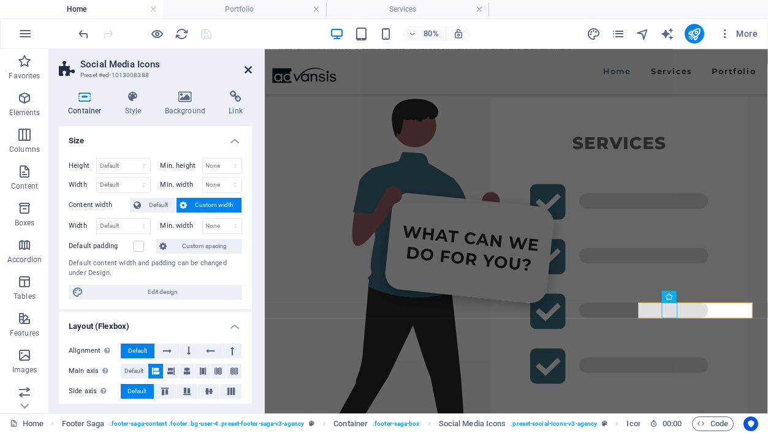
click at [248, 65] on icon at bounding box center [248, 70] width 7 height 10
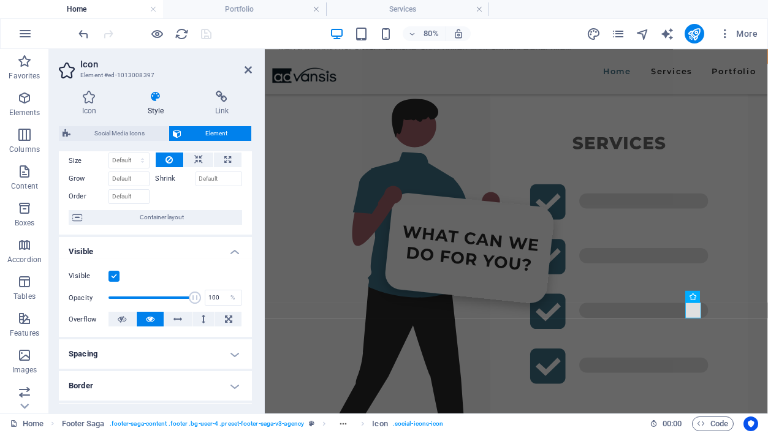
scroll to position [0, 0]
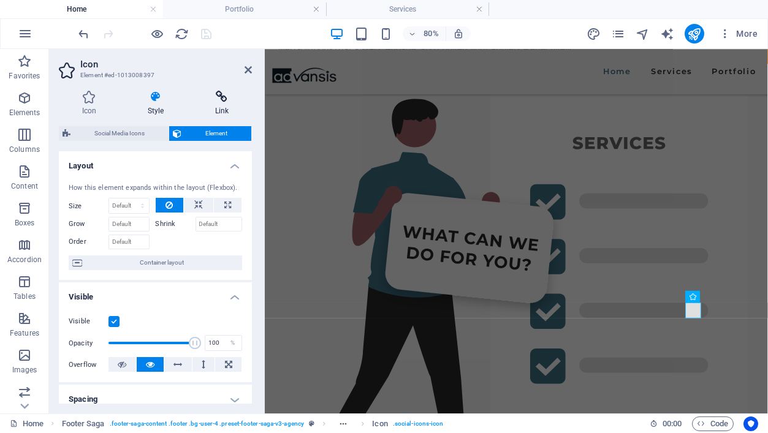
click at [225, 94] on icon at bounding box center [222, 97] width 60 height 12
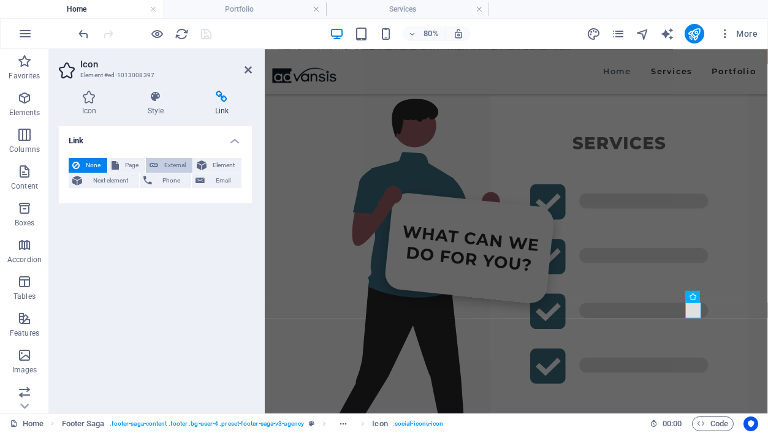
click at [175, 163] on span "External" at bounding box center [175, 165] width 27 height 15
select select "blank"
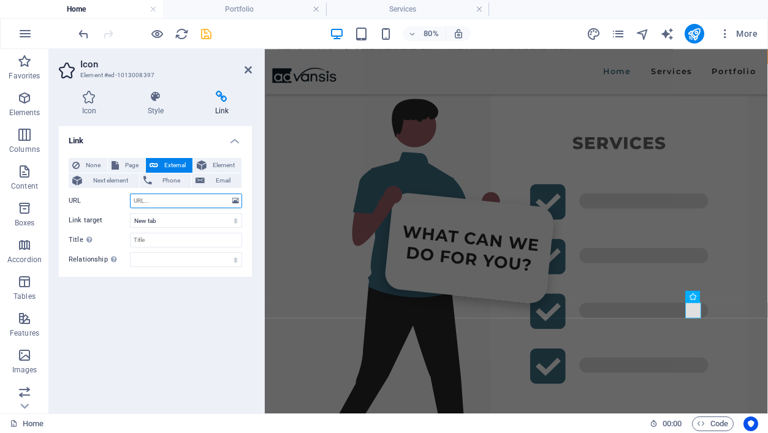
paste input "https://www.instagram.com/advansis.eu/"
type input "https://www.instagram.com/advansis.eu/"
drag, startPoint x: 207, startPoint y: 34, endPoint x: 532, endPoint y: 192, distance: 361.4
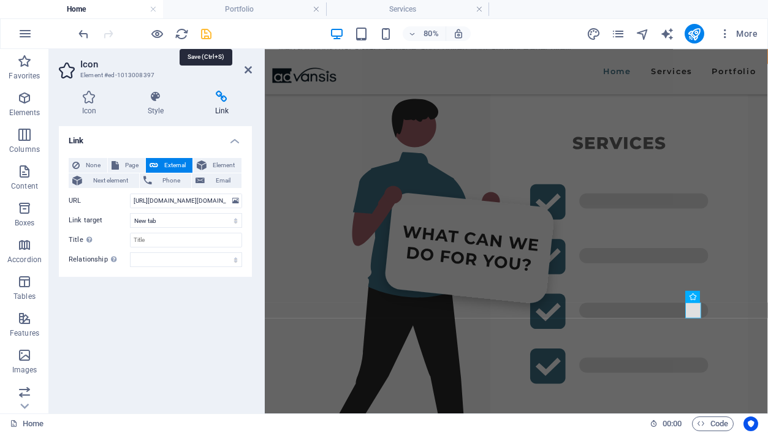
click at [207, 34] on icon "save" at bounding box center [207, 34] width 14 height 14
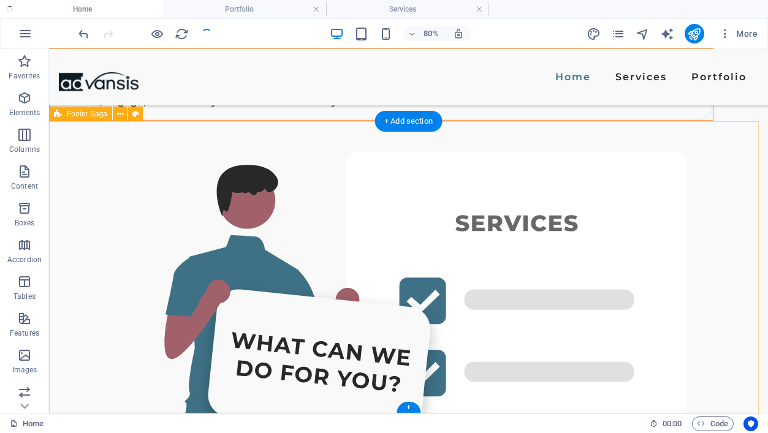
checkbox input "false"
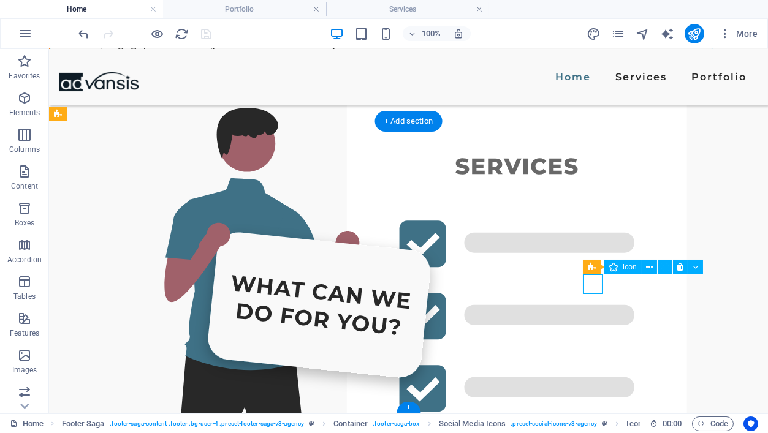
select select "xMidYMid"
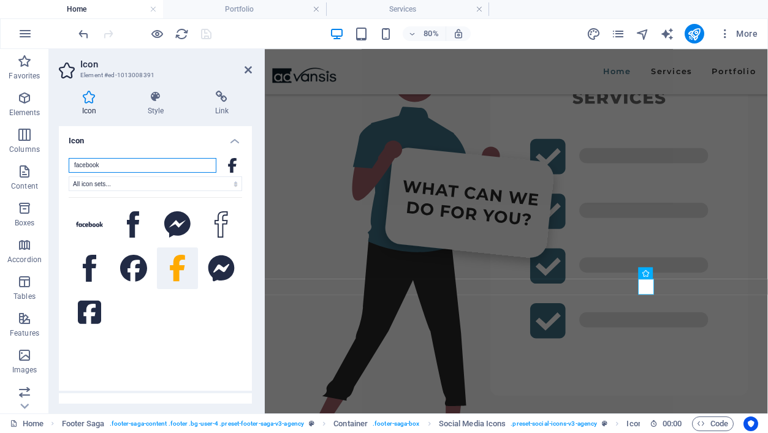
scroll to position [3045, 0]
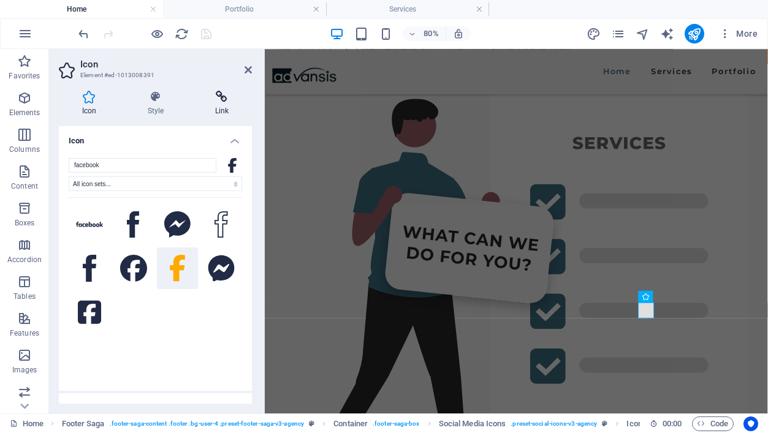
click at [225, 104] on h4 "Link" at bounding box center [222, 104] width 60 height 26
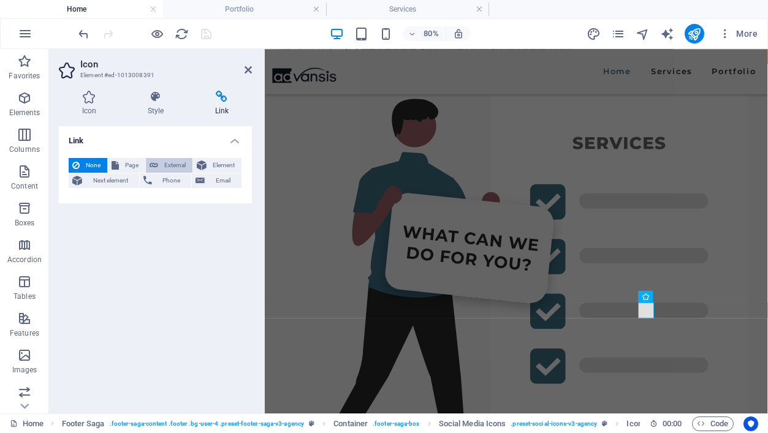
click at [172, 164] on span "External" at bounding box center [175, 165] width 27 height 15
select select "blank"
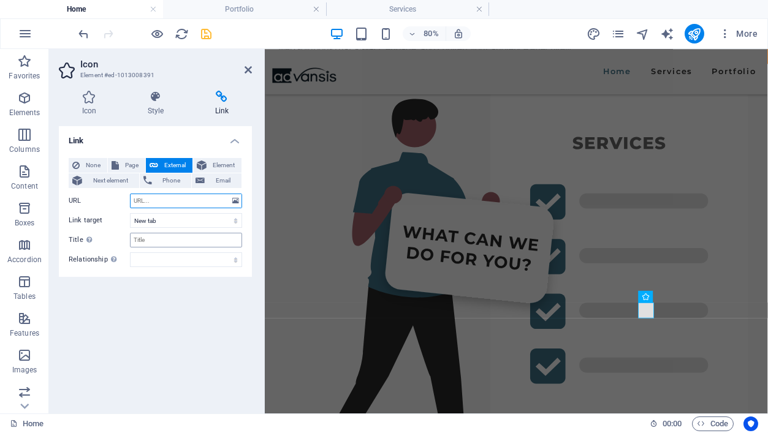
paste input "https://www.facebook.com/Advansis.eu/"
type input "https://www.facebook.com/Advansis.eu/"
click at [210, 34] on icon "save" at bounding box center [207, 34] width 14 height 14
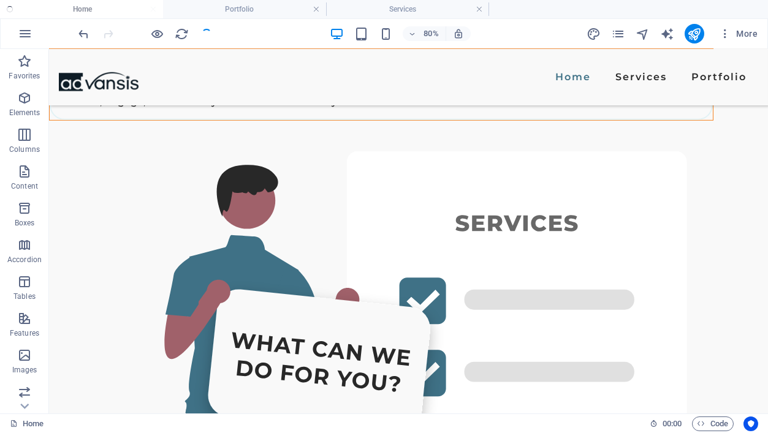
checkbox input "false"
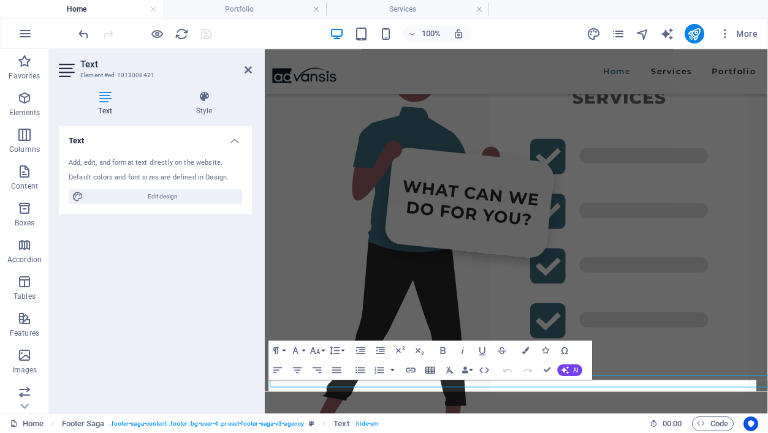
scroll to position [3045, 0]
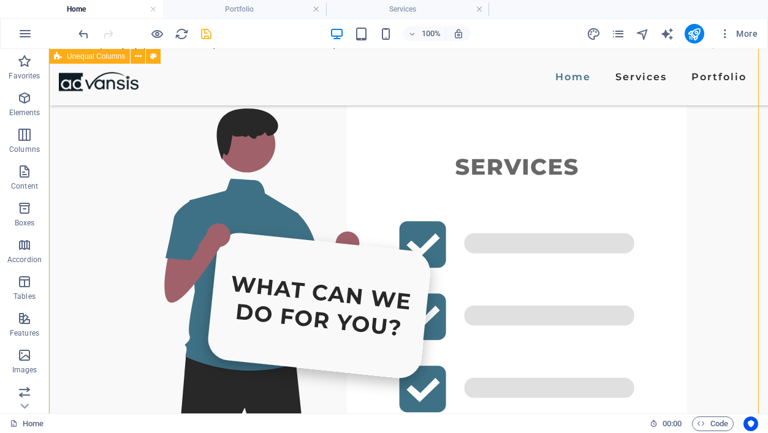
scroll to position [2790, 0]
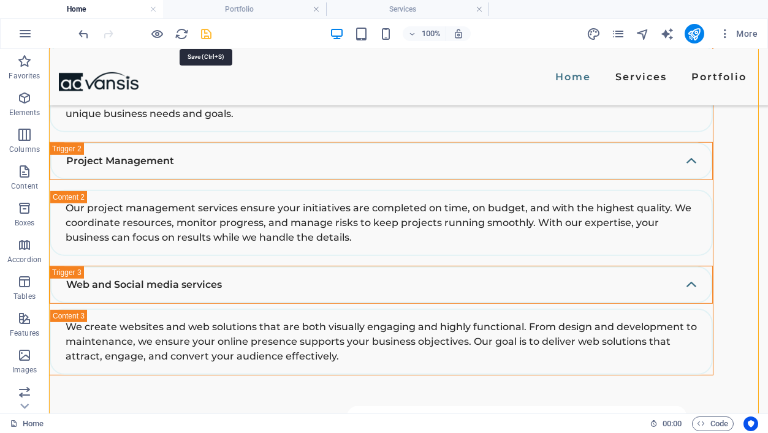
click at [208, 32] on icon "save" at bounding box center [207, 34] width 14 height 14
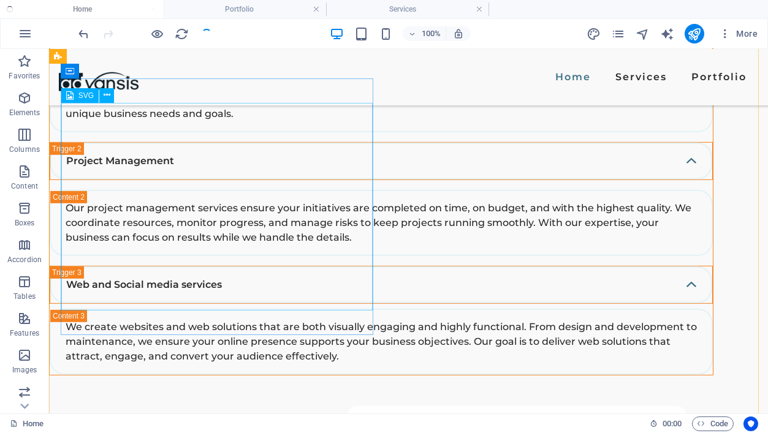
checkbox input "false"
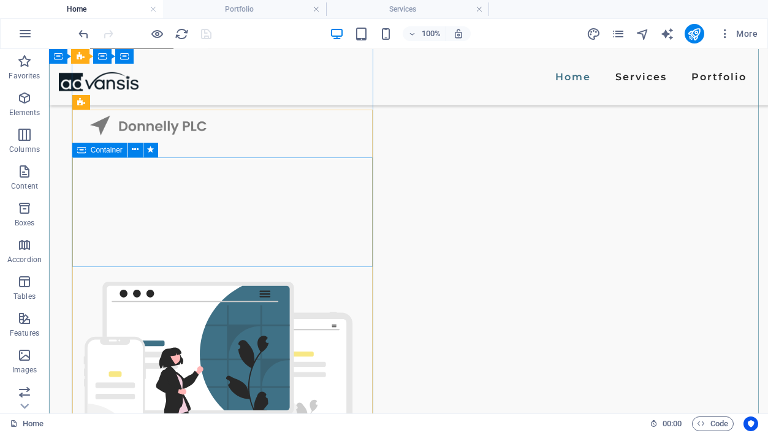
scroll to position [1392, 0]
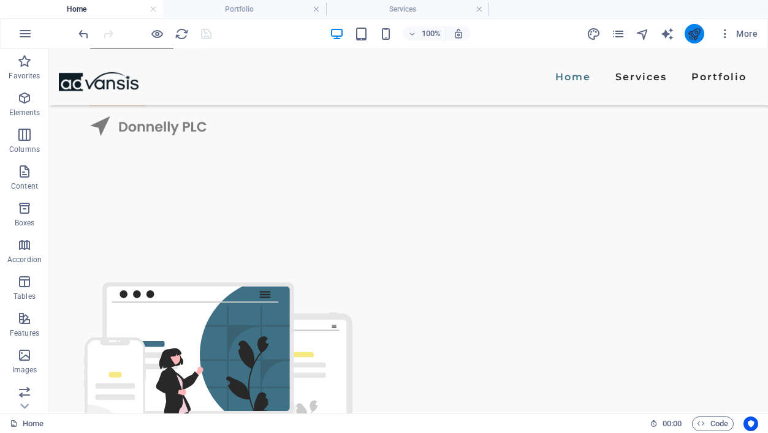
click at [687, 36] on button "publish" at bounding box center [695, 34] width 20 height 20
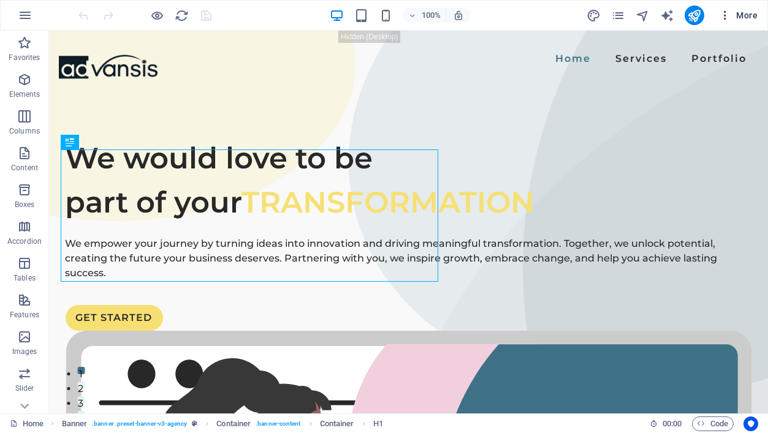
click at [728, 13] on icon "button" at bounding box center [725, 15] width 12 height 12
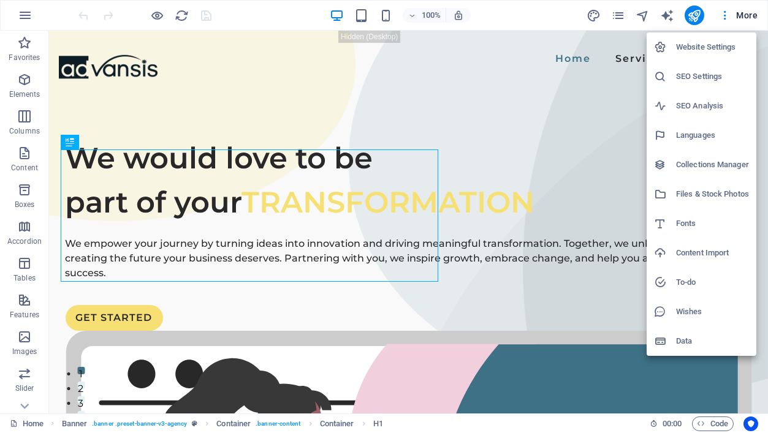
click at [704, 42] on h6 "Website Settings" at bounding box center [712, 47] width 73 height 15
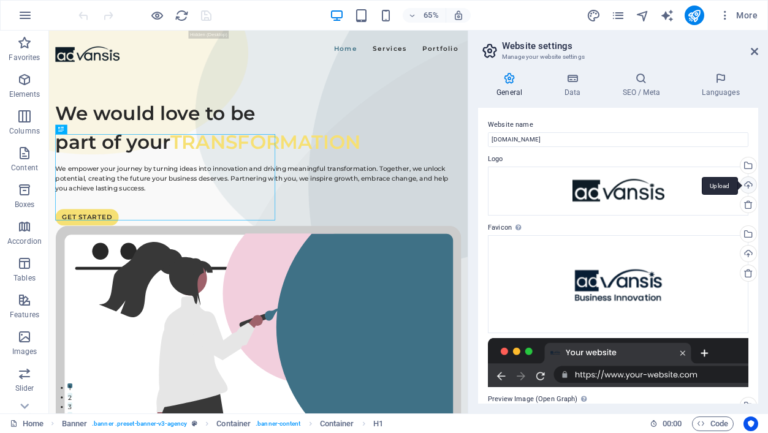
click at [748, 184] on div "Upload" at bounding box center [747, 186] width 18 height 18
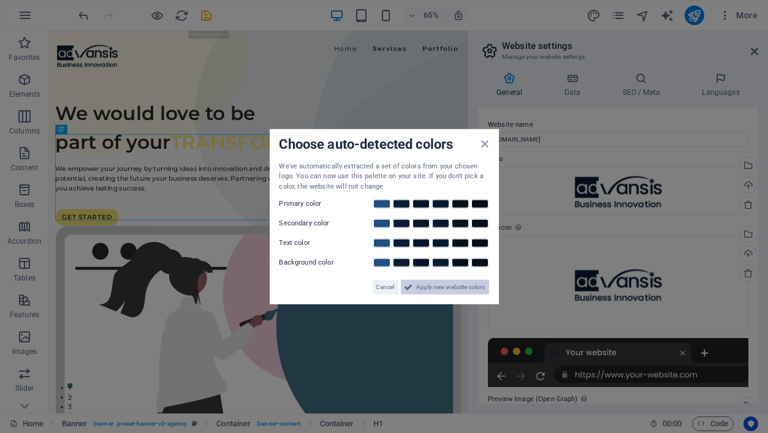
click at [430, 291] on span "Apply new website colors" at bounding box center [451, 287] width 69 height 15
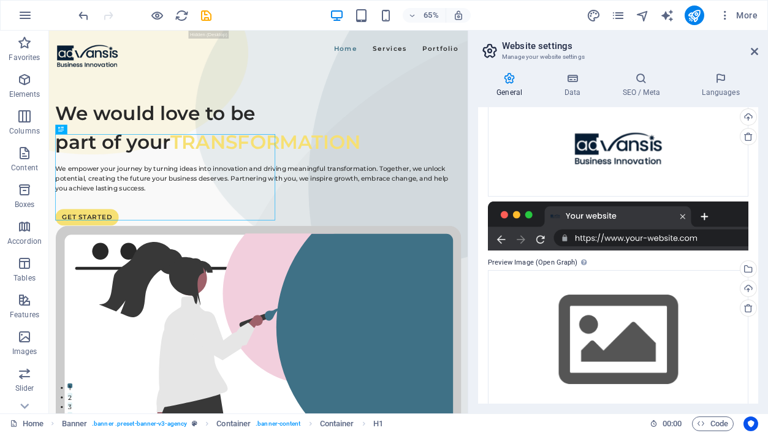
scroll to position [153, 0]
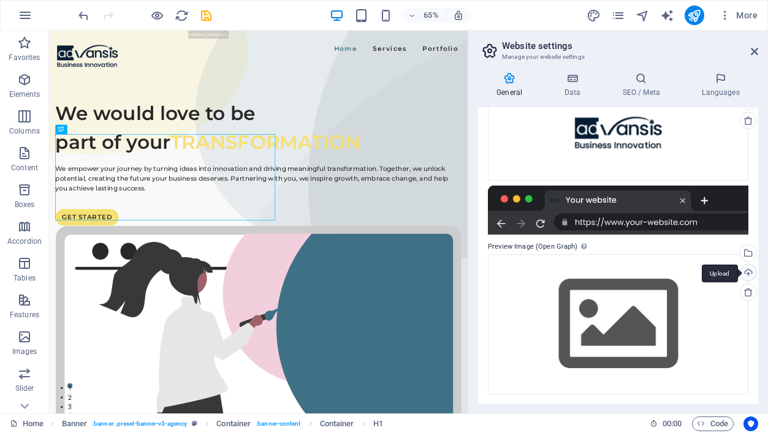
click at [749, 273] on div "Upload" at bounding box center [747, 274] width 18 height 18
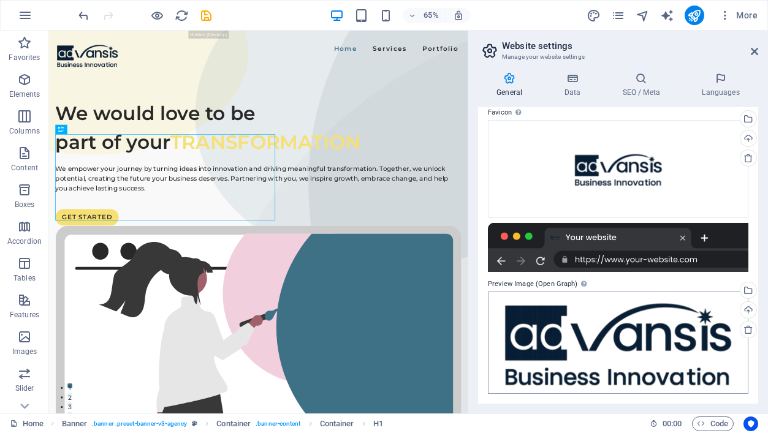
scroll to position [114, 0]
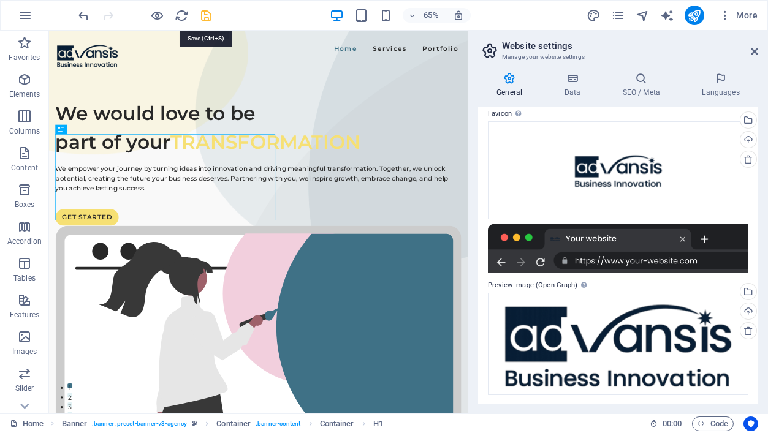
click at [205, 14] on icon "save" at bounding box center [207, 16] width 14 height 14
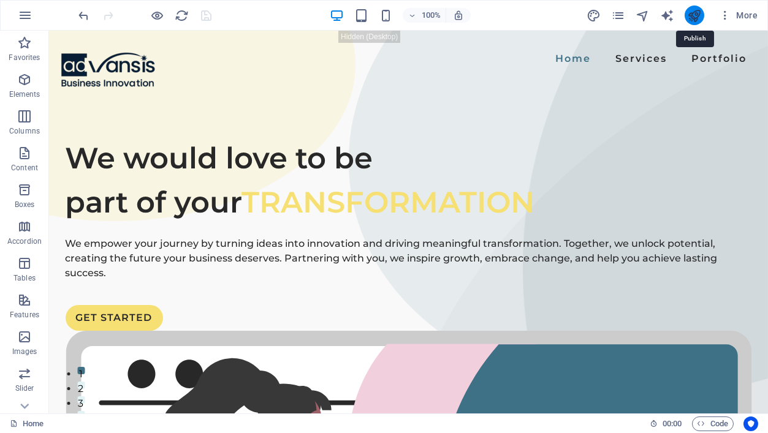
click at [696, 13] on icon "publish" at bounding box center [694, 16] width 14 height 14
